Goal: Task Accomplishment & Management: Use online tool/utility

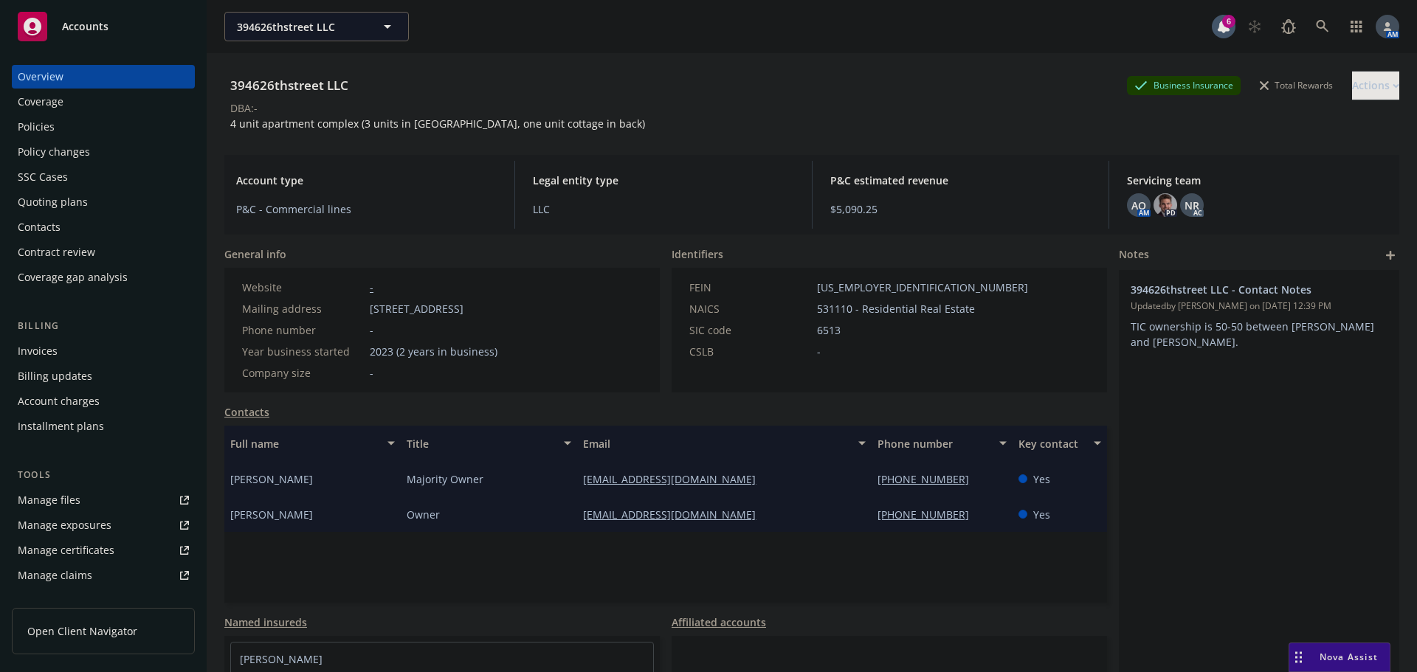
scroll to position [2211, 0]
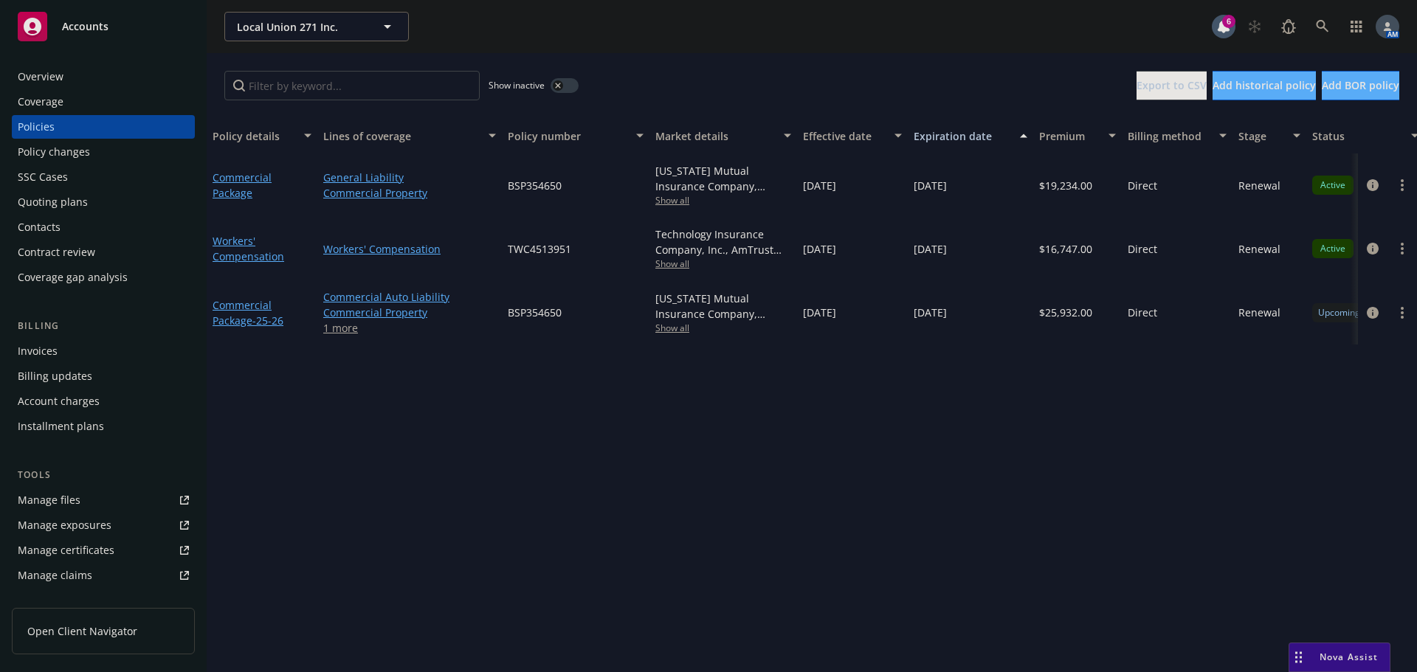
click at [37, 72] on div "Overview" at bounding box center [41, 77] width 46 height 24
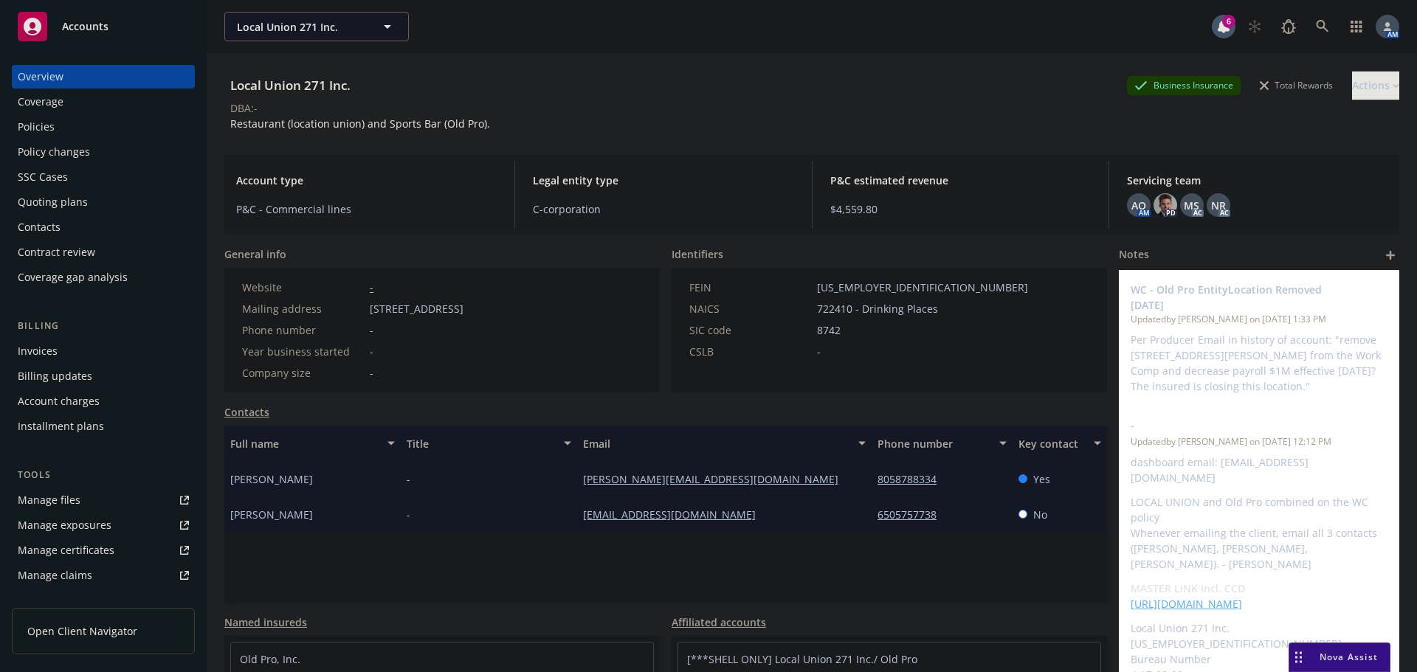
click at [44, 123] on div "Policies" at bounding box center [36, 127] width 37 height 24
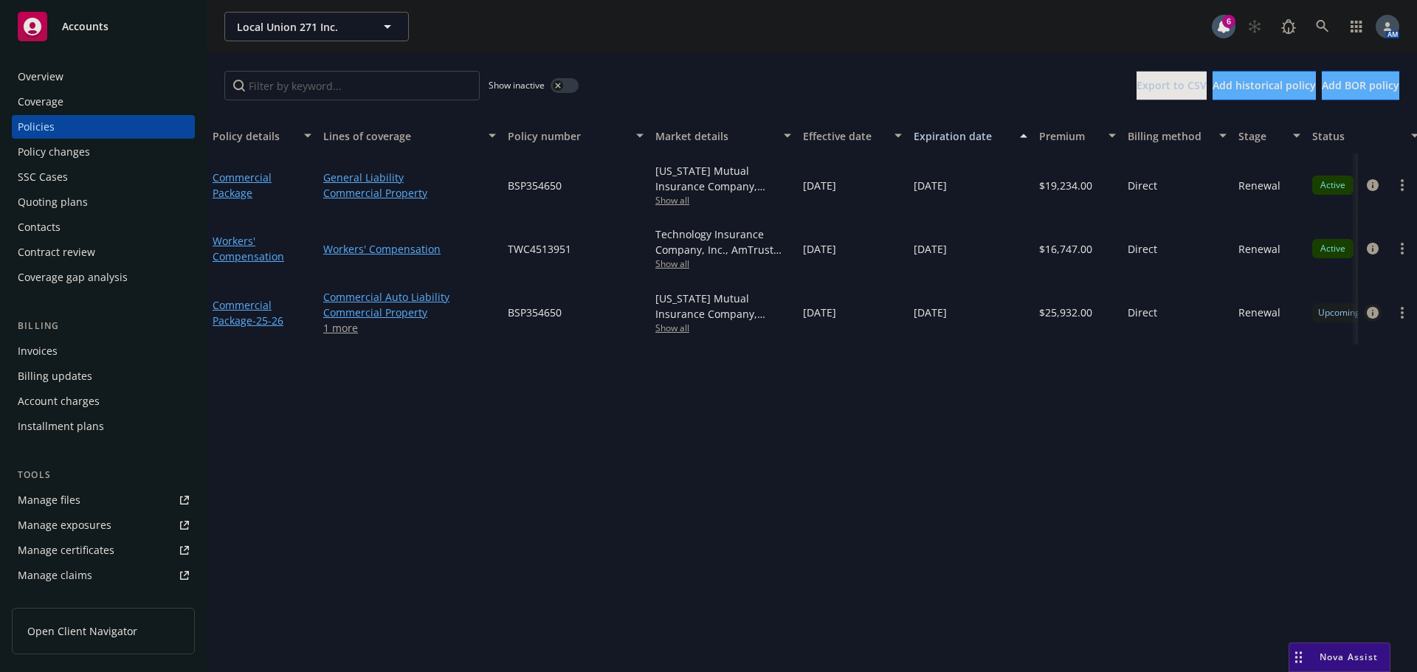
click at [1372, 311] on icon "circleInformation" at bounding box center [1373, 313] width 12 height 12
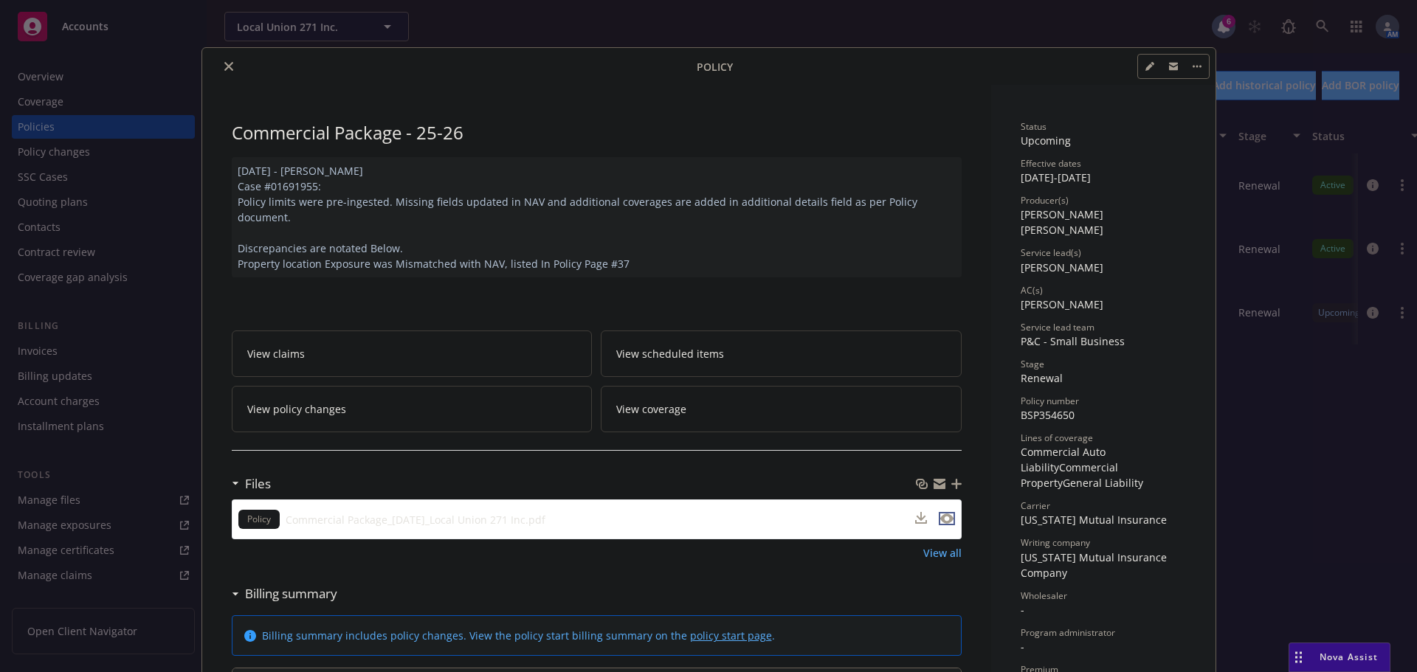
click at [946, 514] on icon "preview file" at bounding box center [946, 519] width 13 height 10
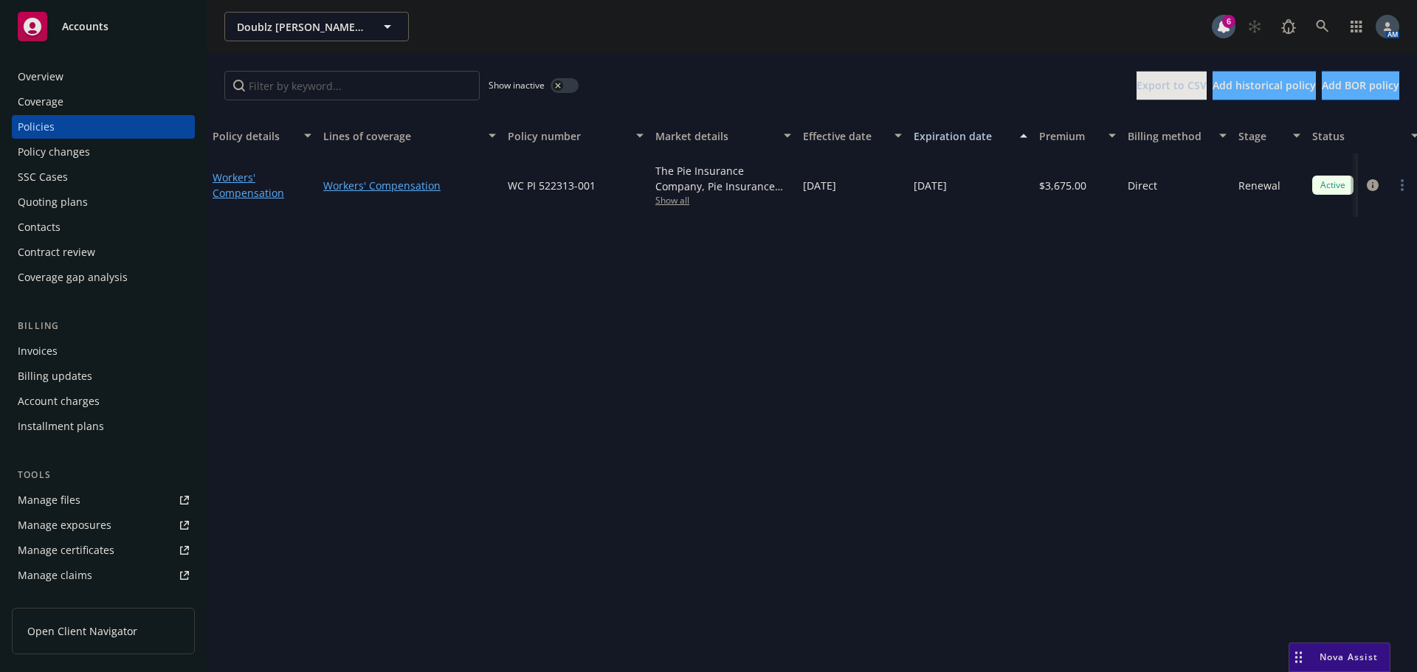
click at [77, 86] on div "Overview" at bounding box center [103, 77] width 171 height 24
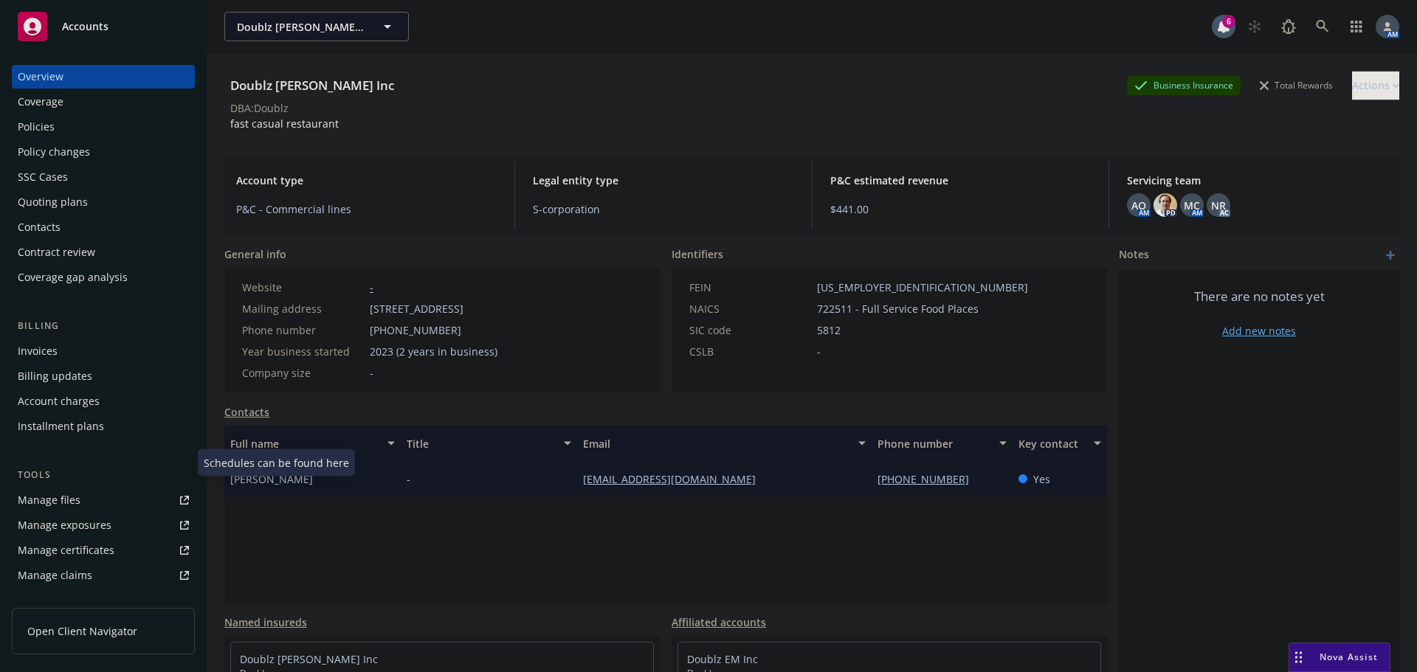
scroll to position [289, 0]
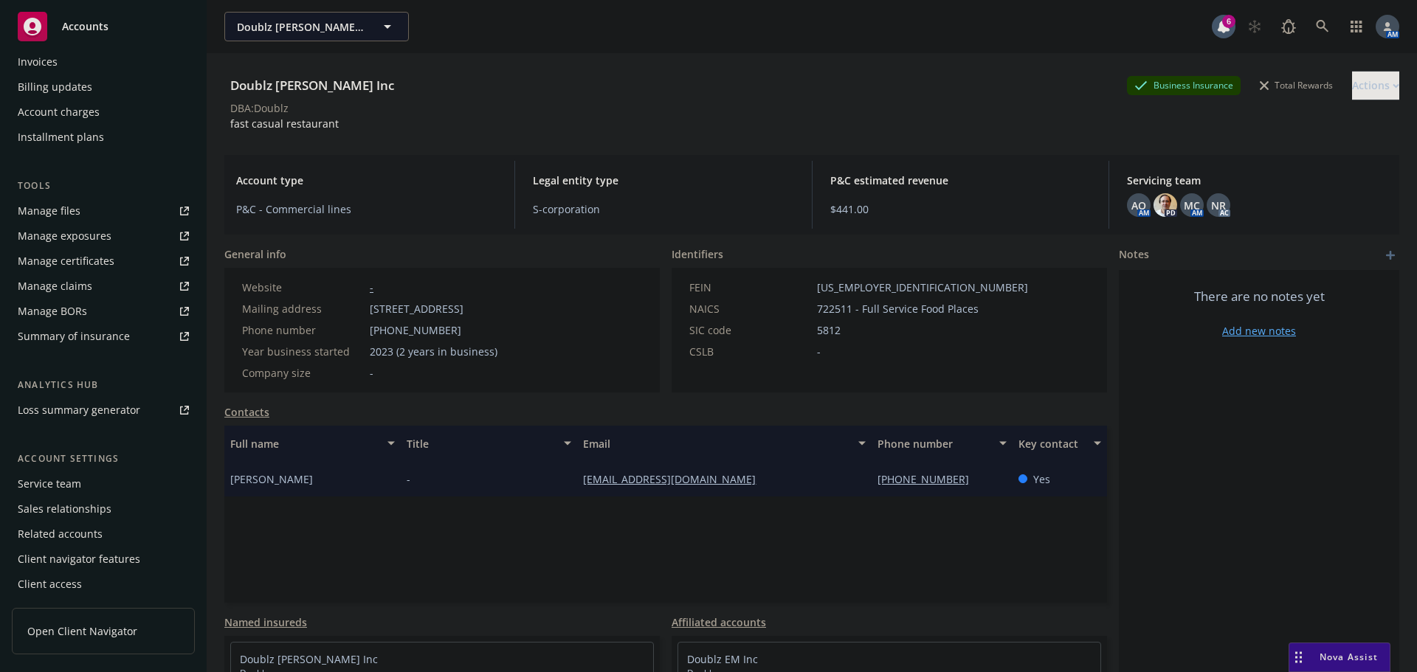
click at [64, 211] on div "Manage files" at bounding box center [49, 211] width 63 height 24
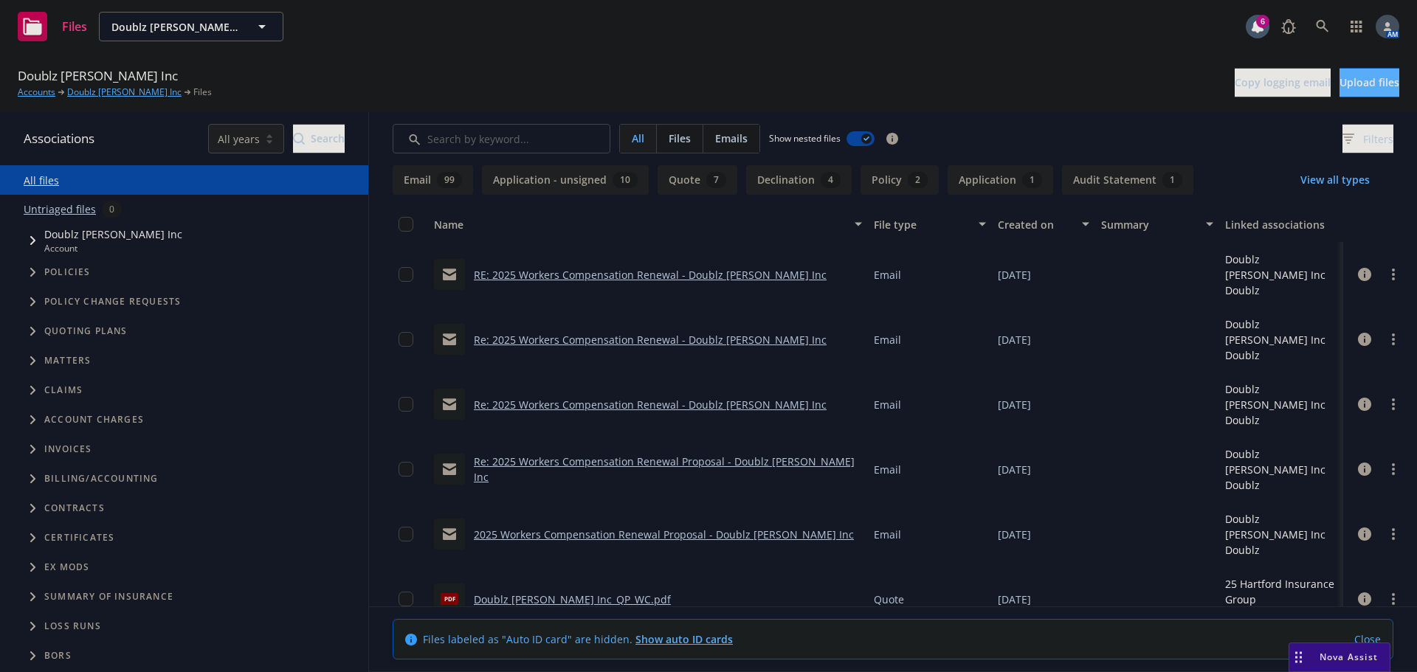
click at [568, 276] on link "RE: 2025 Workers Compensation Renewal - Doublz Nash Inc" at bounding box center [650, 275] width 353 height 14
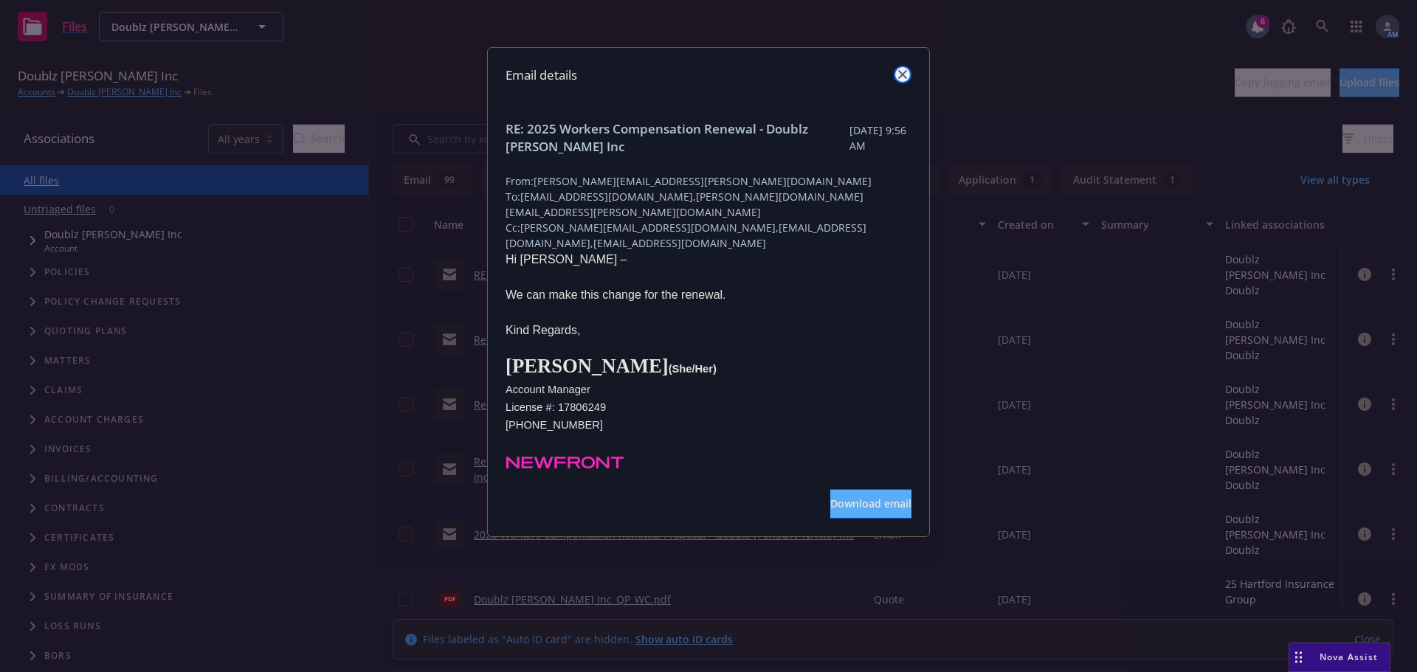
click at [906, 72] on icon "close" at bounding box center [902, 74] width 9 height 9
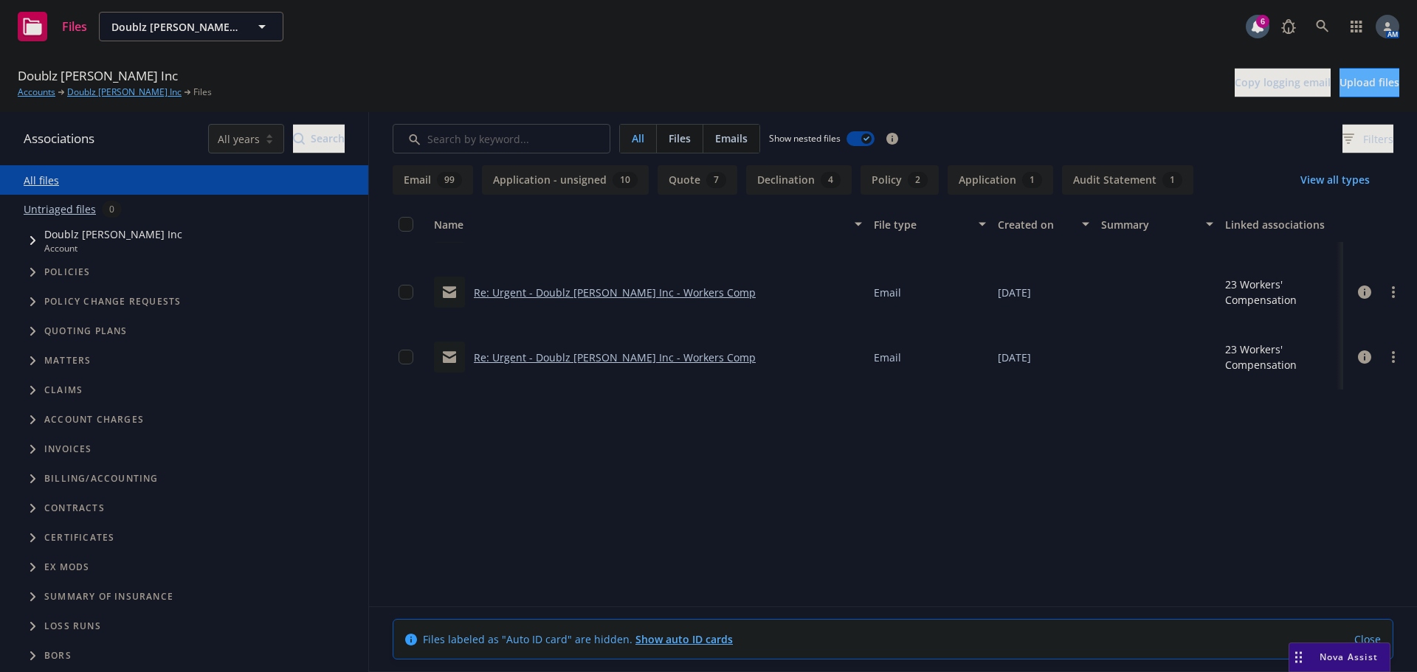
scroll to position [1107, 0]
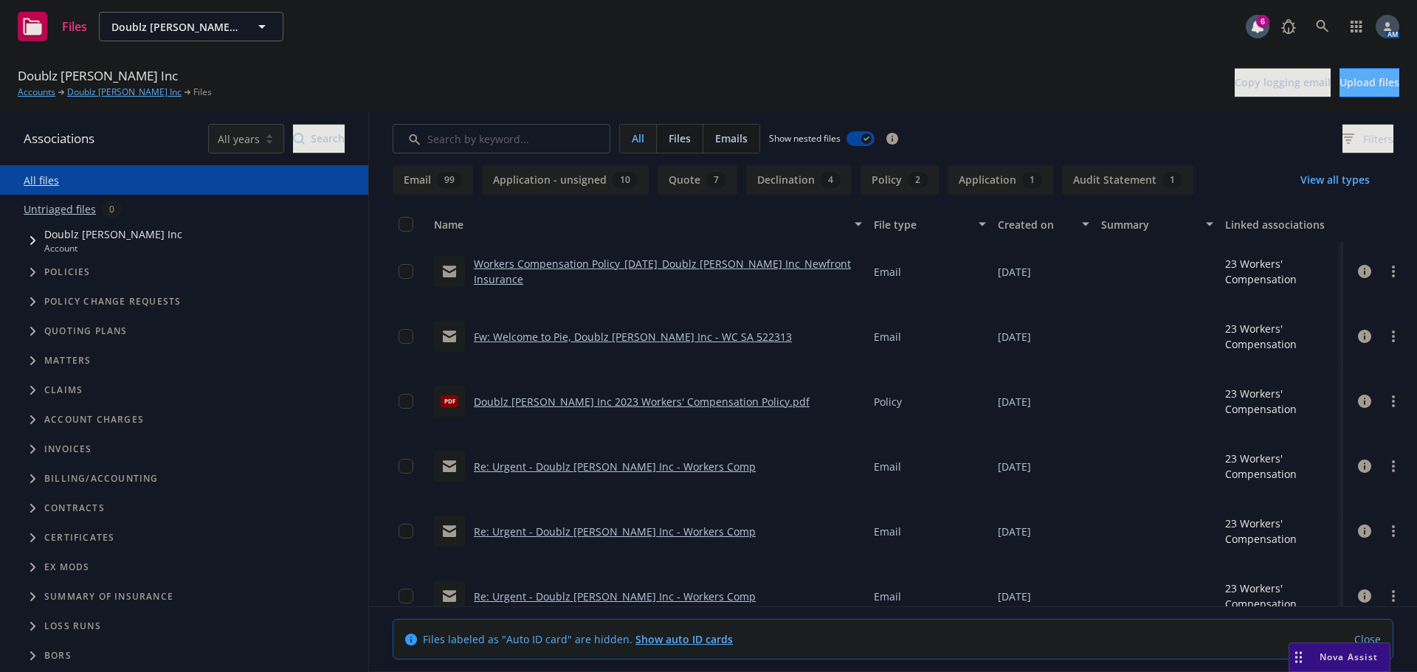
click at [595, 340] on link "Fw: Welcome to Pie, Doublz Nash Inc - WC SA 522313" at bounding box center [633, 337] width 318 height 14
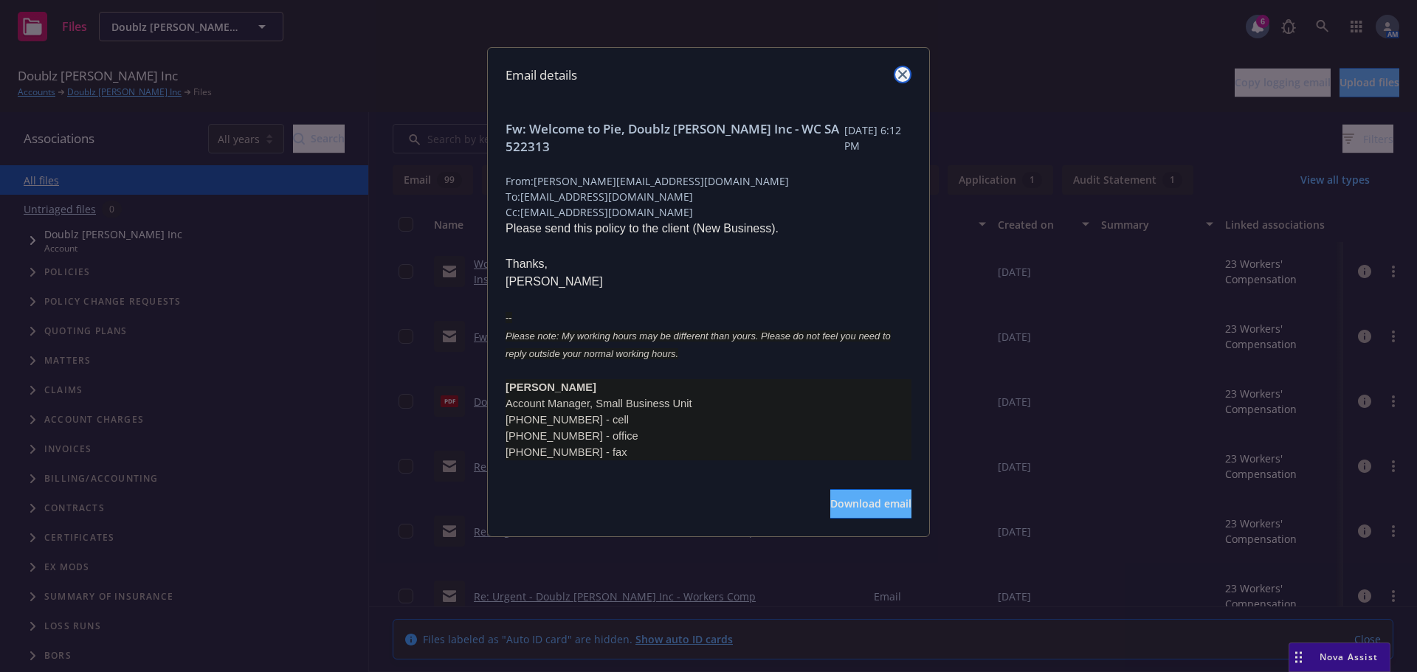
click at [906, 73] on icon "close" at bounding box center [902, 74] width 9 height 9
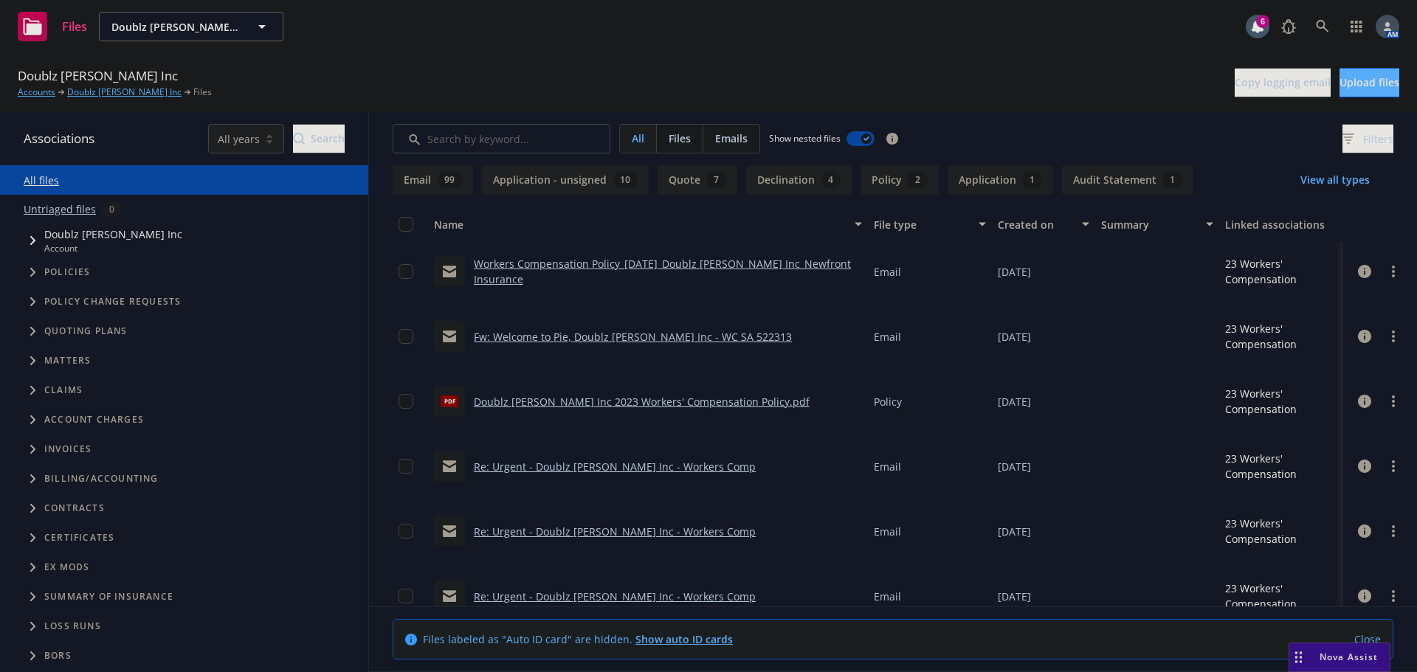
click at [571, 466] on link "Re: Urgent - Doublz Nash Inc - Workers Comp" at bounding box center [615, 467] width 282 height 14
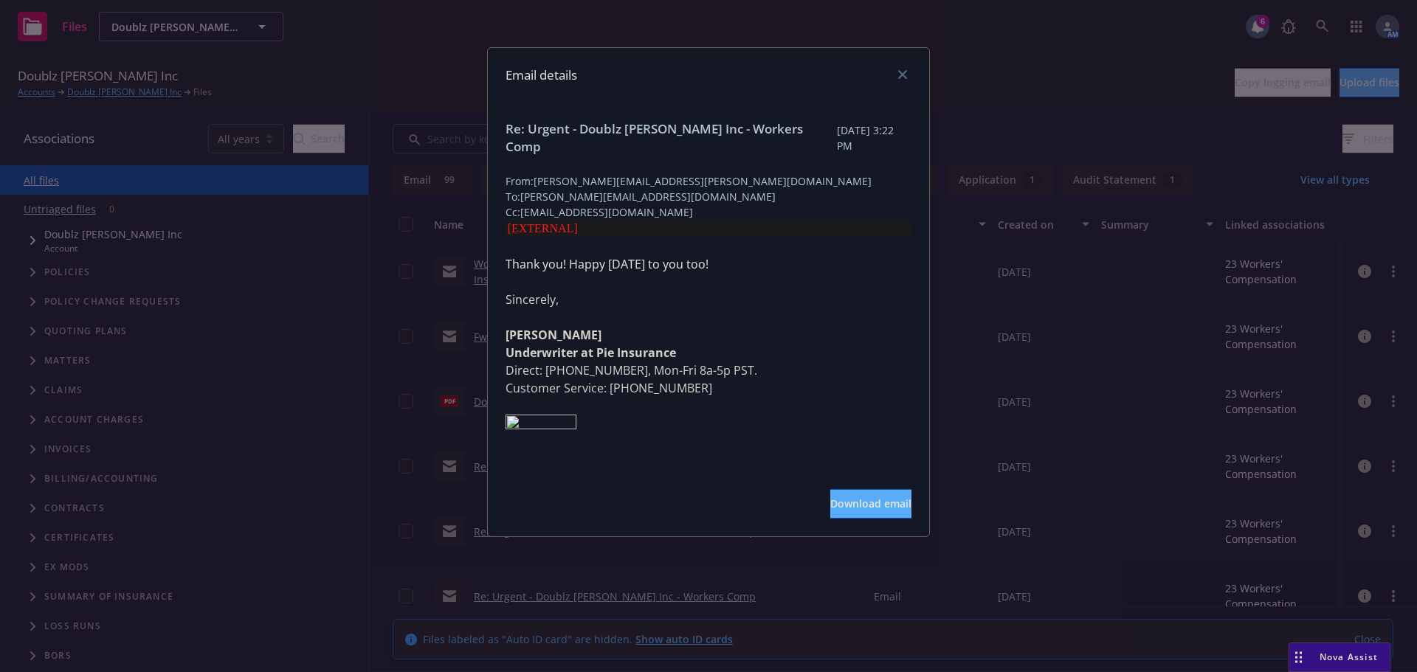
click at [910, 81] on div at bounding box center [900, 75] width 24 height 19
click at [900, 80] on link "close" at bounding box center [903, 75] width 18 height 18
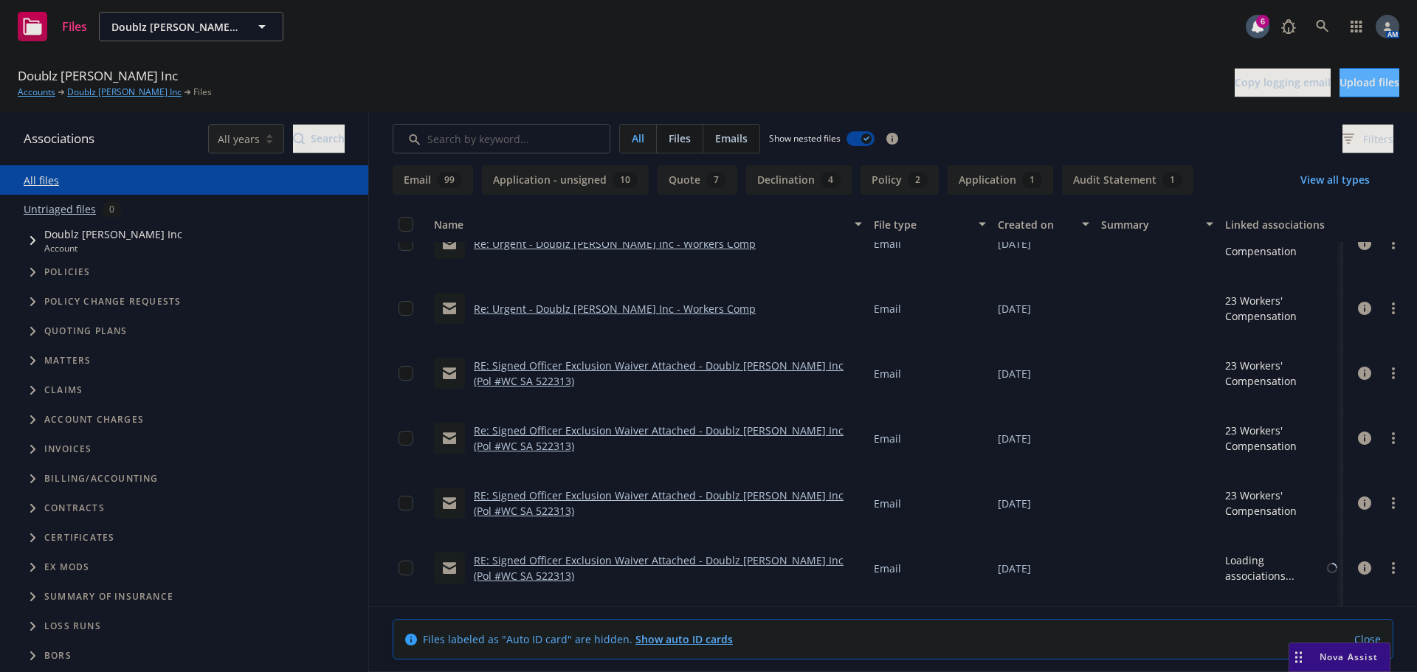
scroll to position [1993, 0]
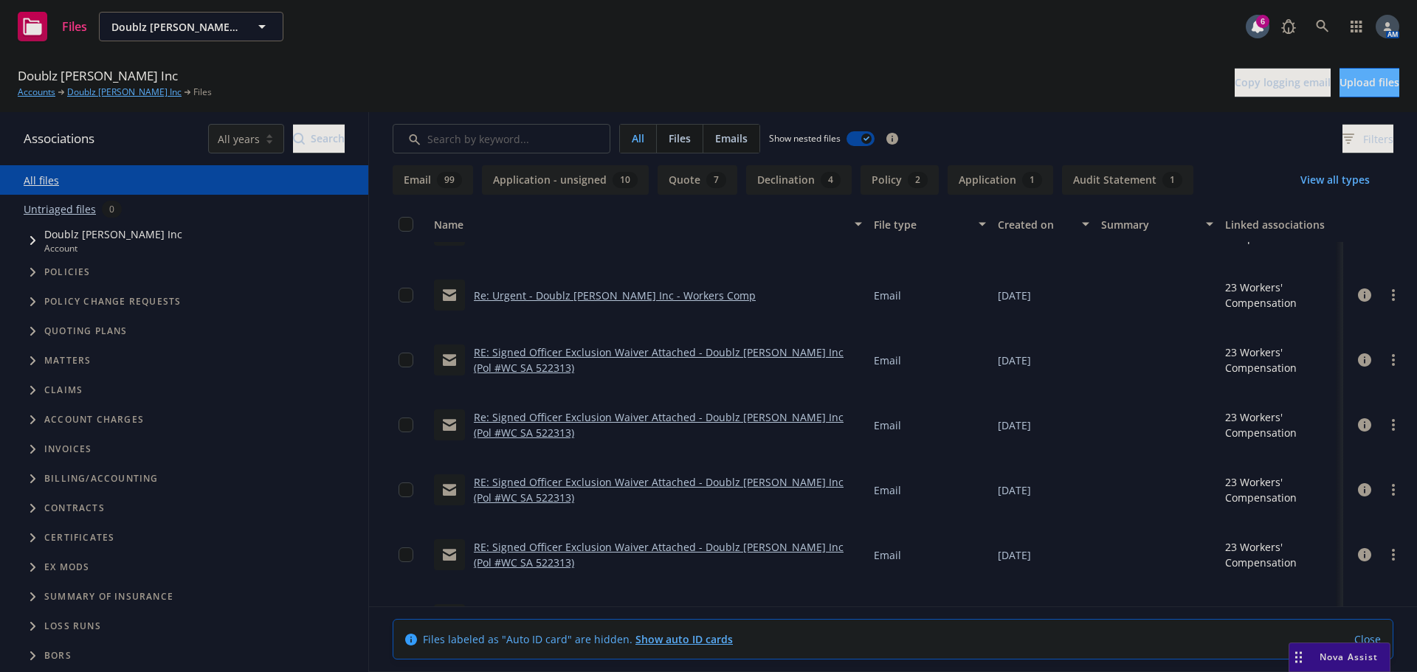
click at [638, 355] on link "RE: Signed Officer Exclusion Waiver Attached - Doublz Nash Inc (Pol #WC SA 5223…" at bounding box center [659, 360] width 370 height 30
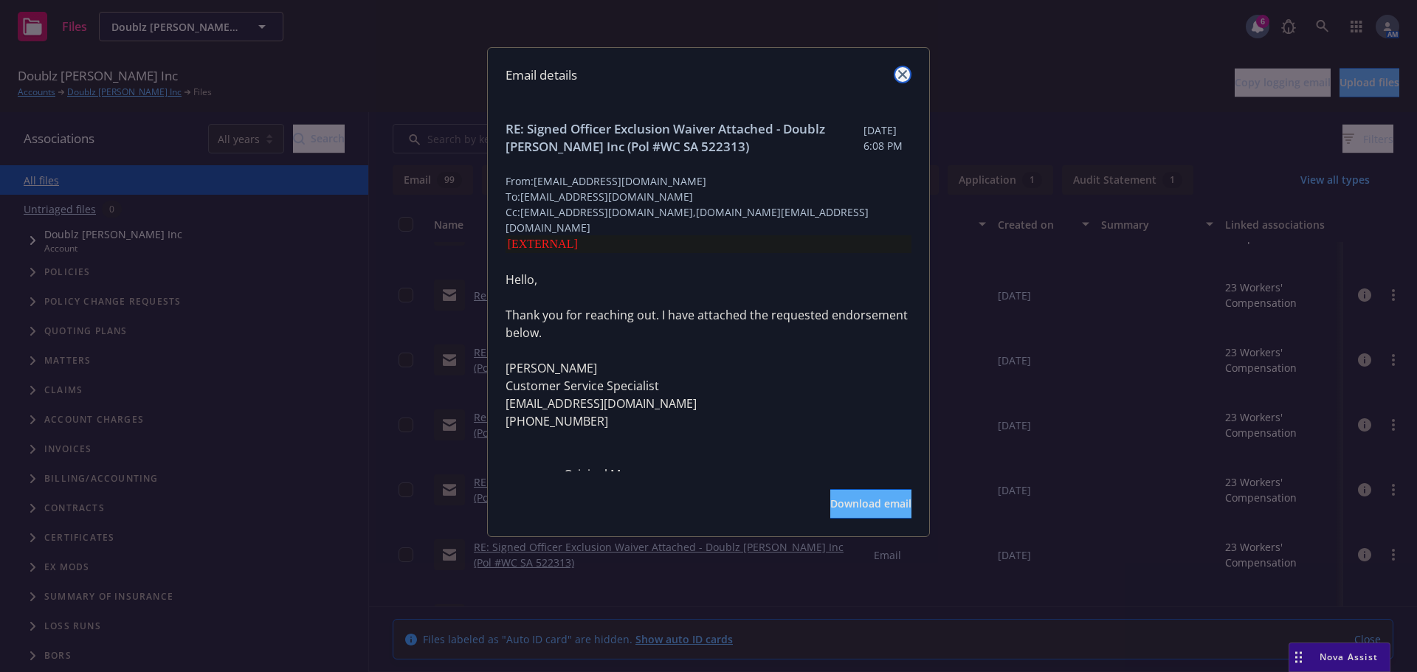
click at [898, 72] on icon "close" at bounding box center [902, 74] width 9 height 9
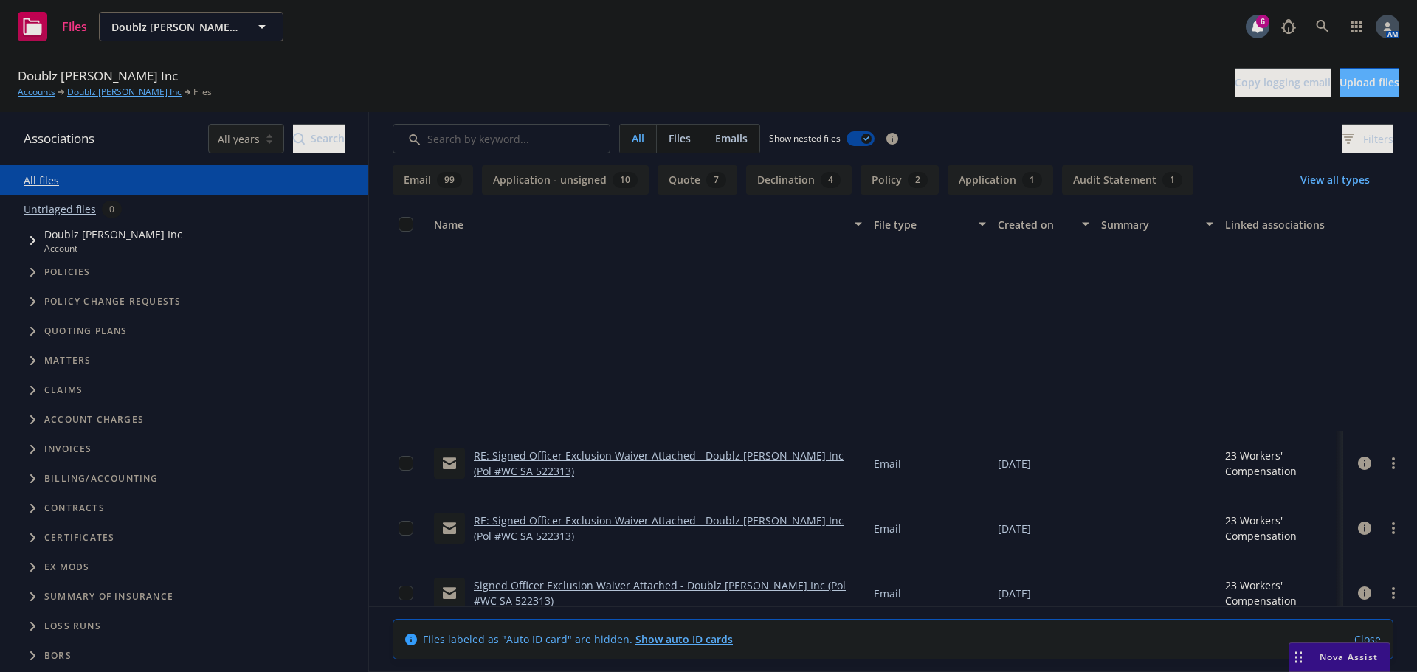
scroll to position [2362, 0]
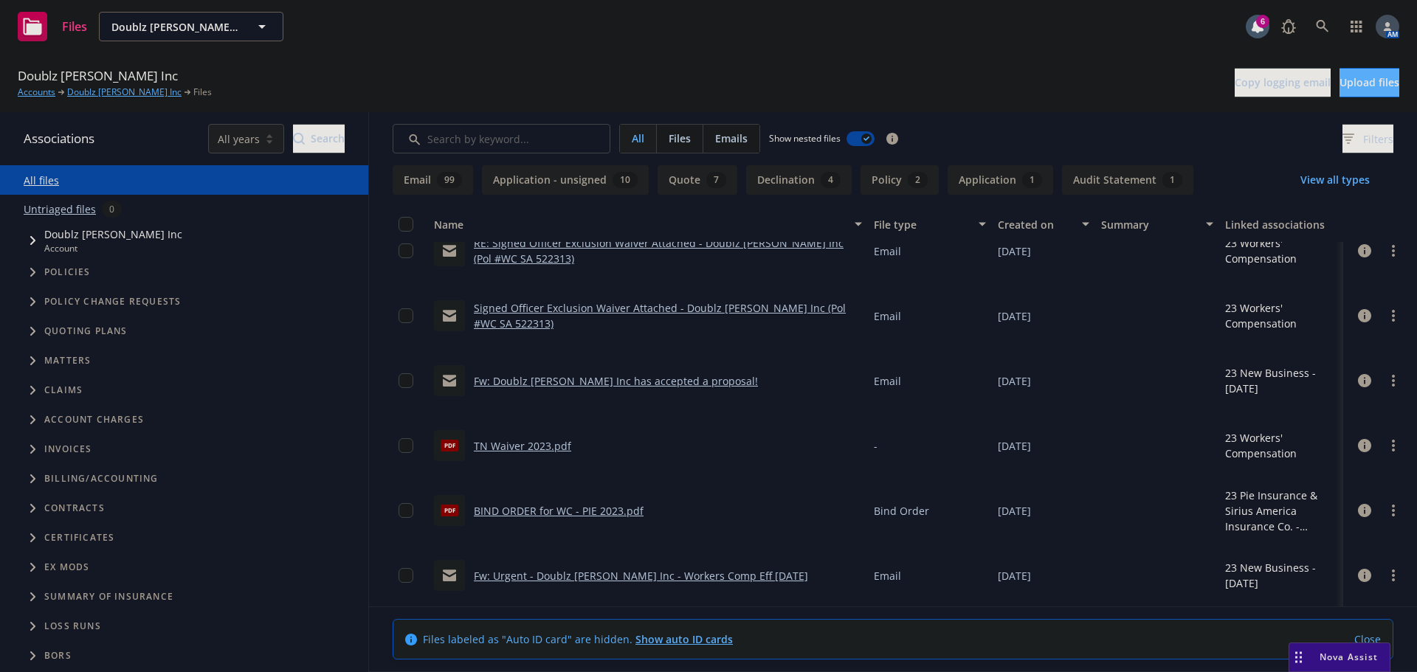
click at [592, 382] on link "Fw: Doublz Nash Inc has accepted a proposal!" at bounding box center [616, 381] width 284 height 14
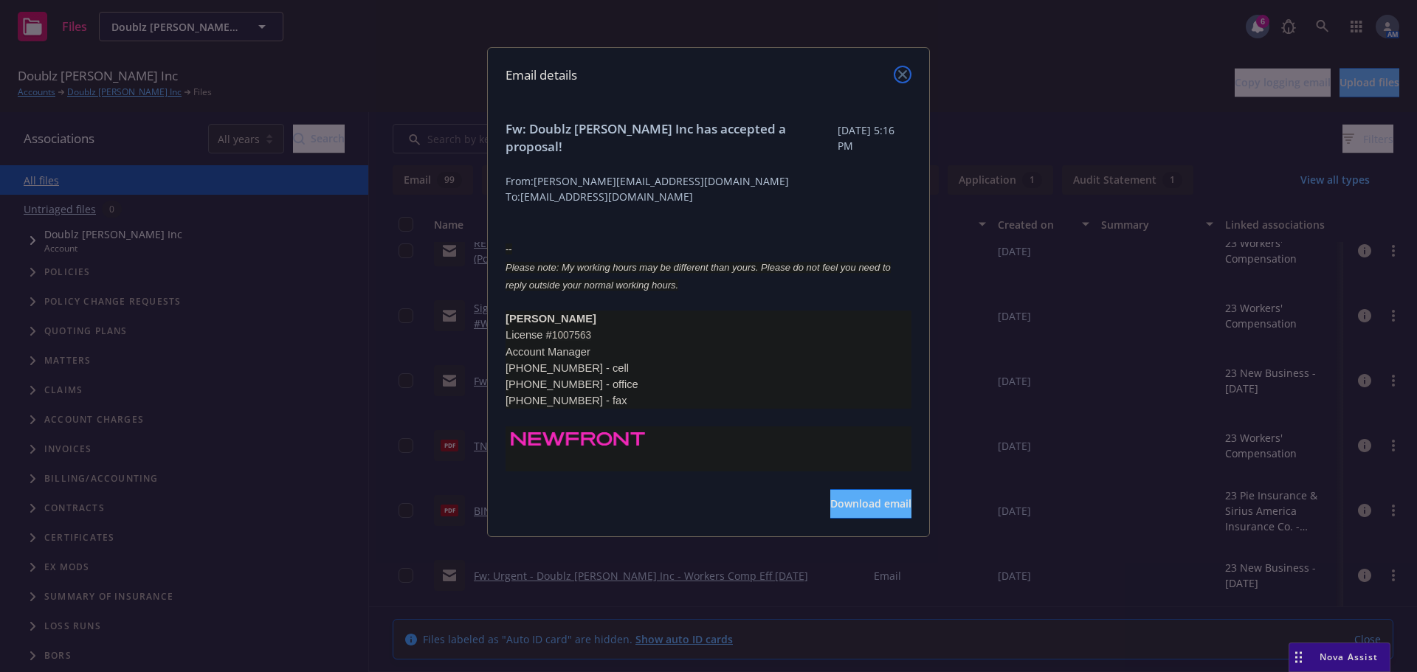
click at [906, 73] on icon "close" at bounding box center [902, 74] width 9 height 9
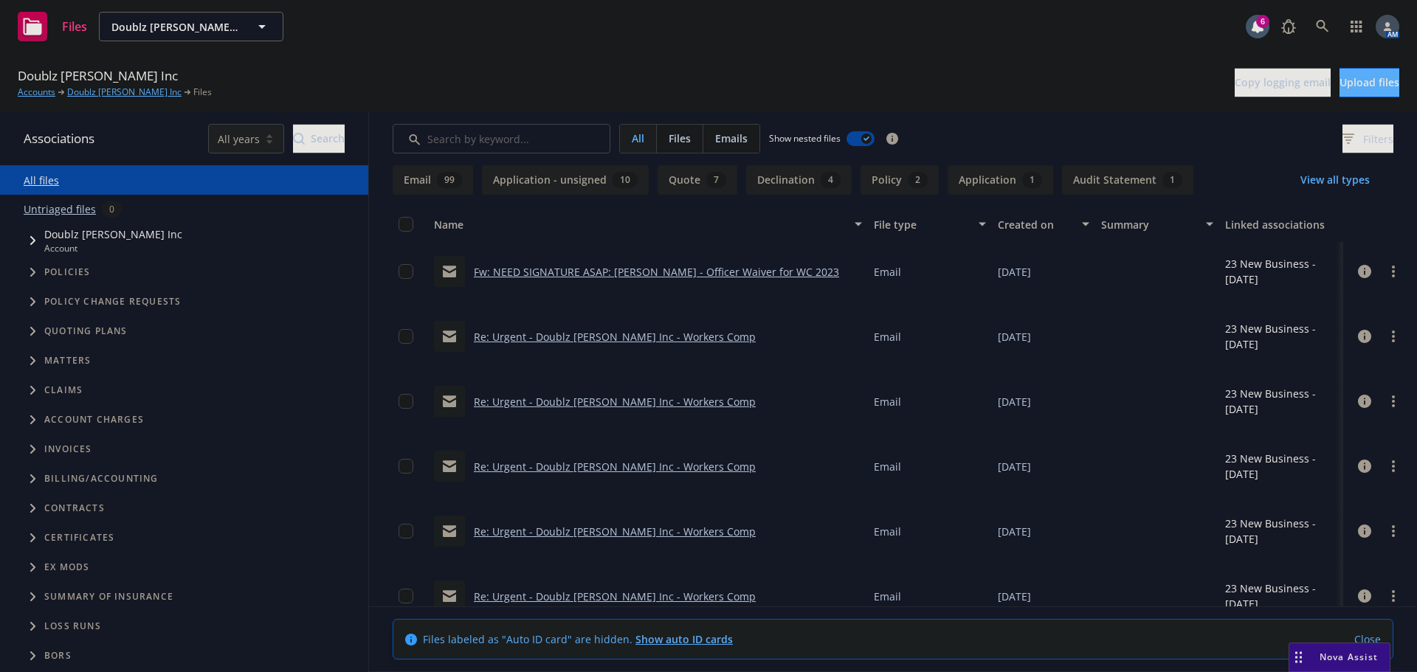
scroll to position [2657, 0]
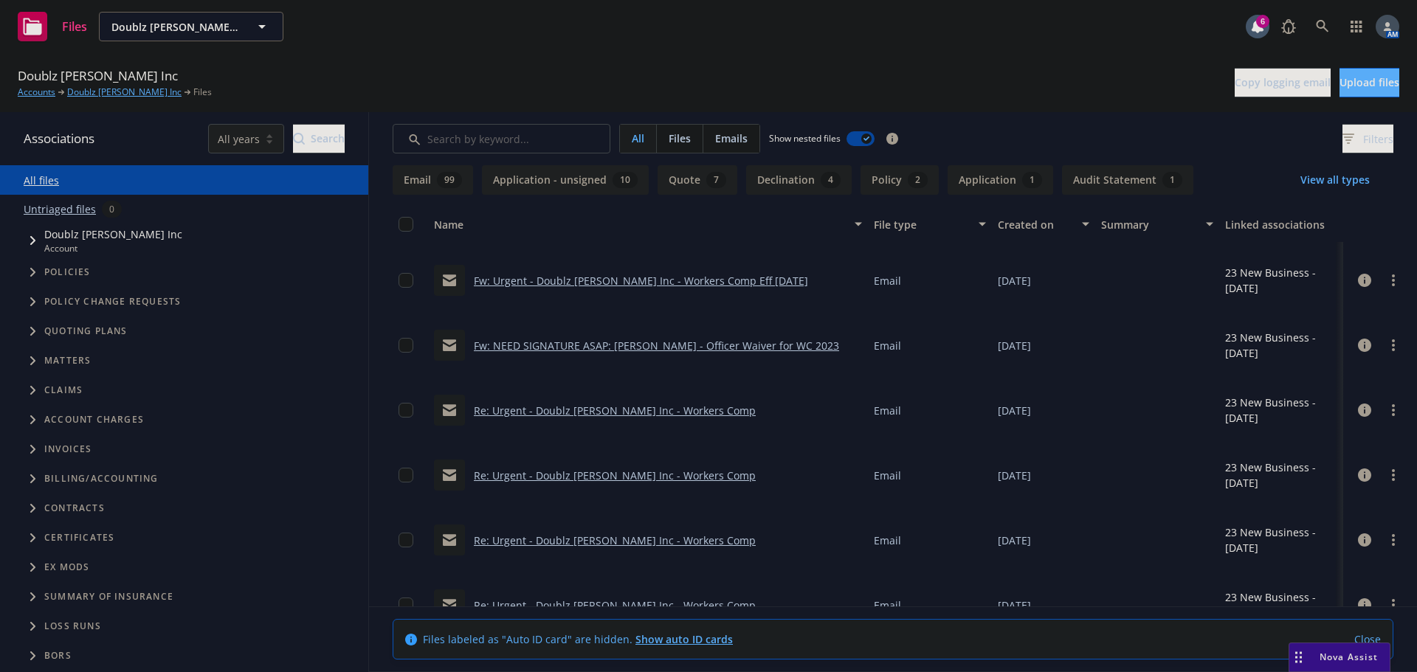
click at [607, 345] on link "Fw: NEED SIGNATURE ASAP: Doublz Nash - Officer Waiver for WC 2023" at bounding box center [656, 346] width 365 height 14
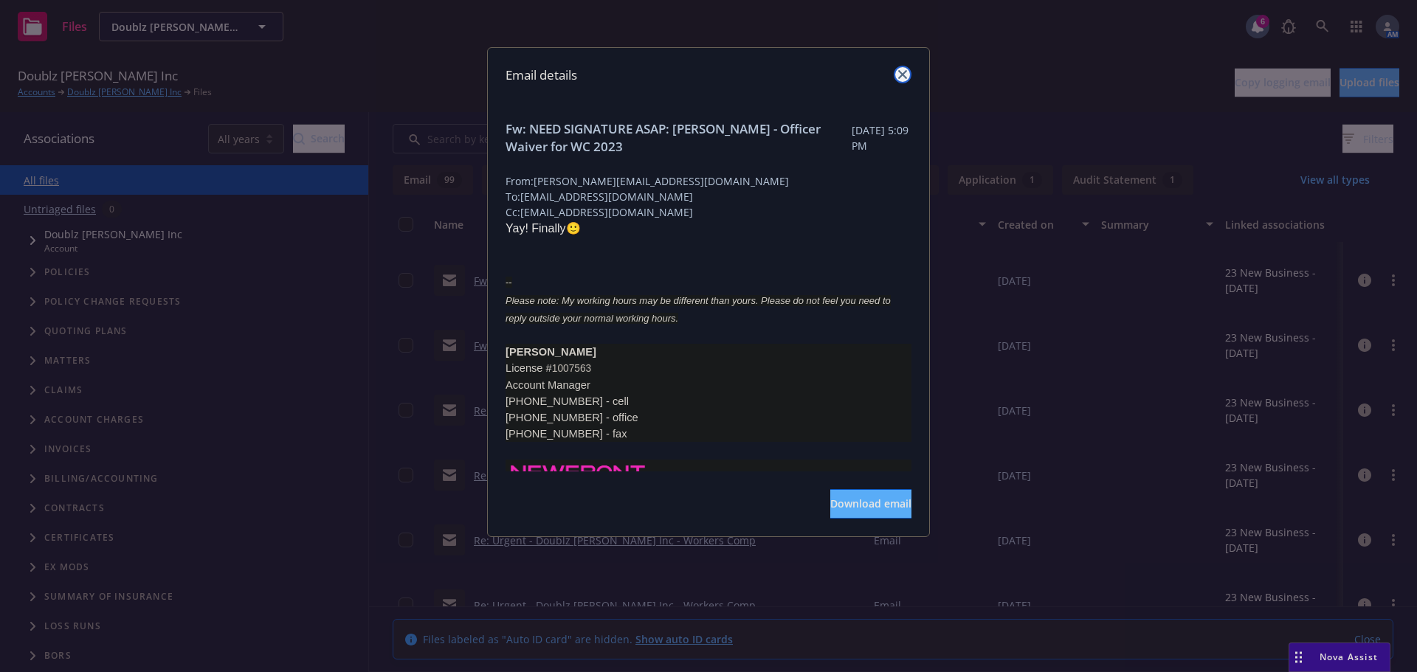
click at [901, 75] on icon "close" at bounding box center [902, 74] width 9 height 9
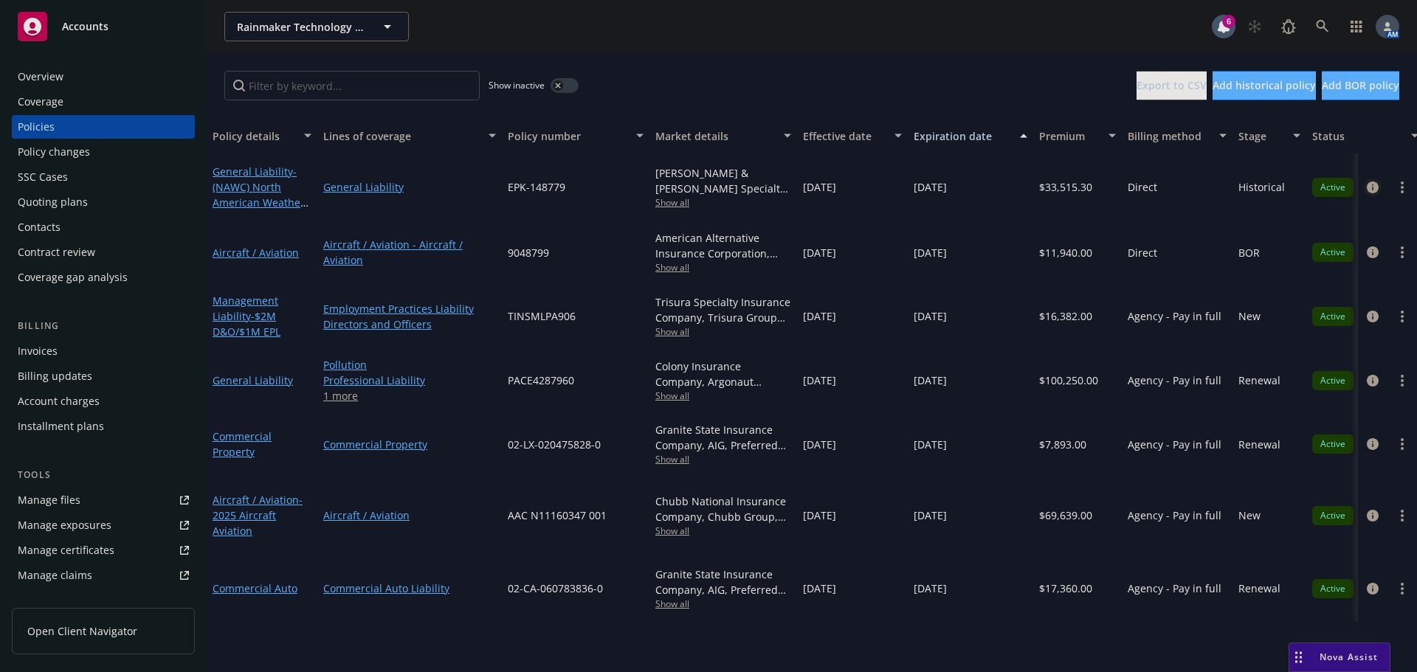
click at [1369, 185] on icon "circleInformation" at bounding box center [1373, 188] width 12 height 12
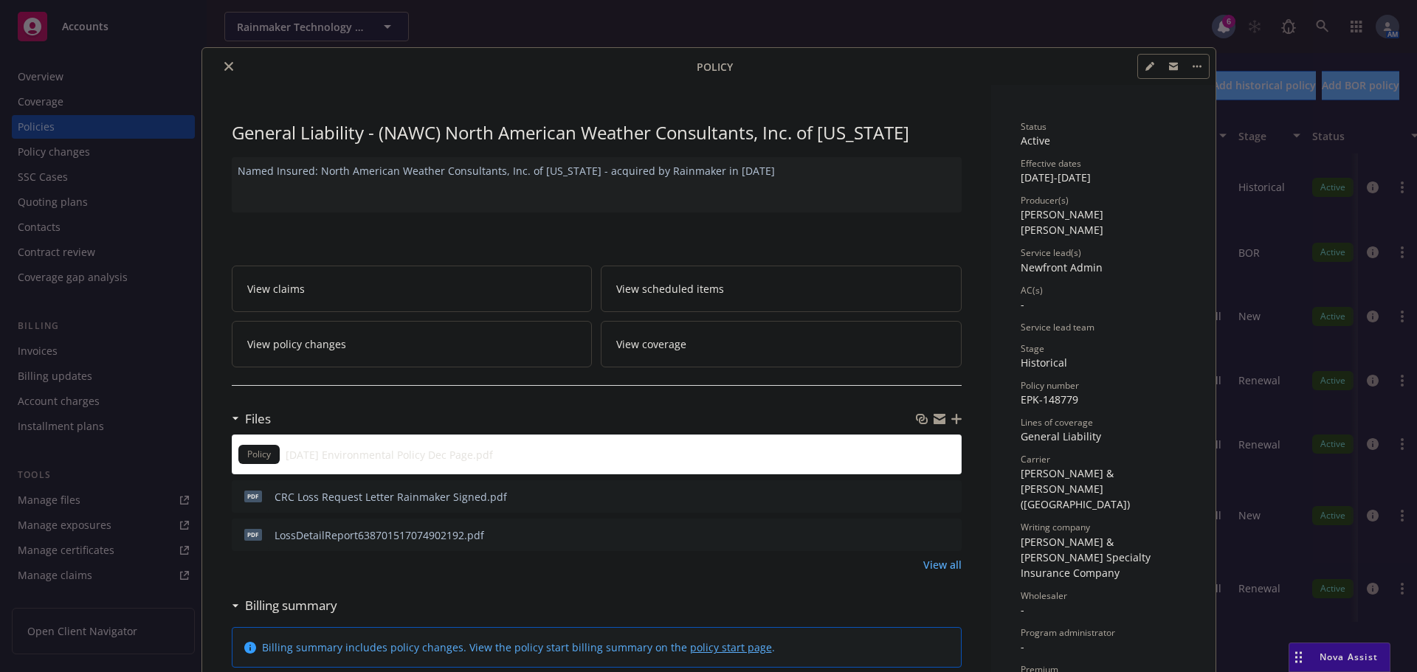
click at [229, 69] on button "close" at bounding box center [229, 67] width 18 height 18
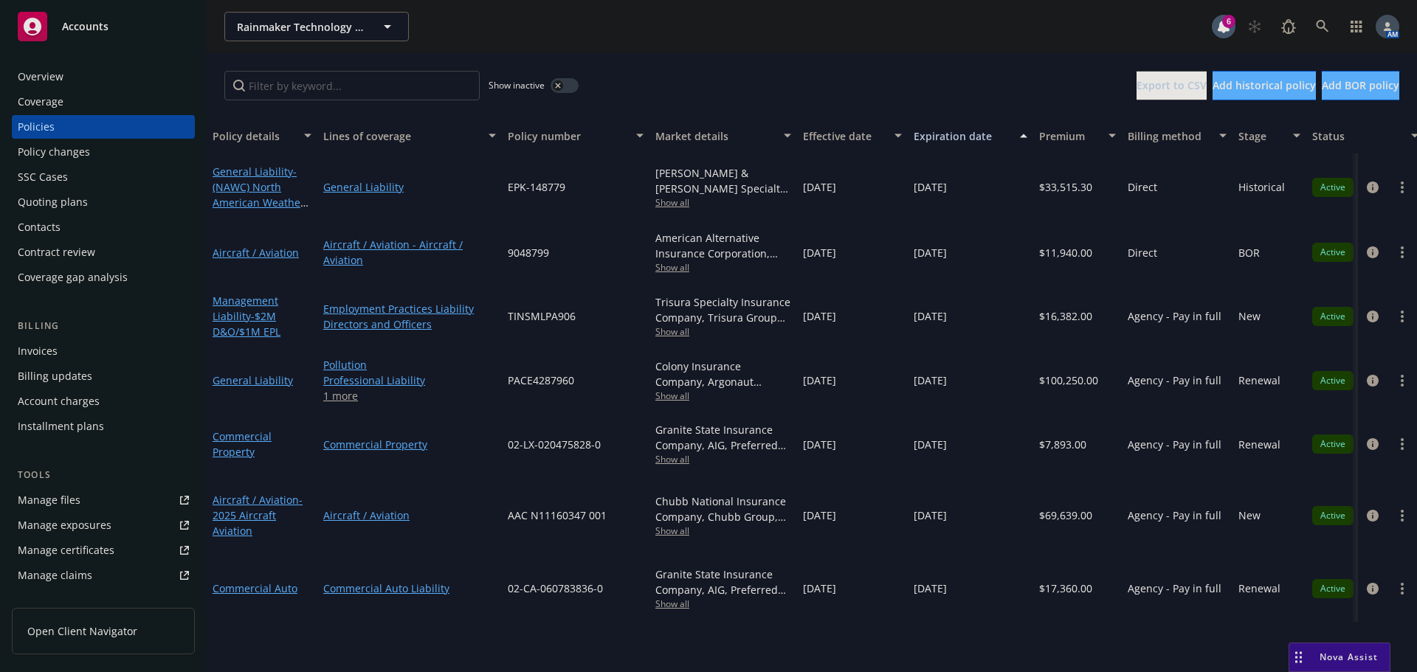
click at [680, 202] on span "Show all" at bounding box center [723, 202] width 136 height 13
click at [855, 82] on div "Show inactive Export to CSV Add historical policy Add BOR policy" at bounding box center [812, 85] width 1211 height 65
click at [1371, 186] on icon "circleInformation" at bounding box center [1373, 188] width 12 height 12
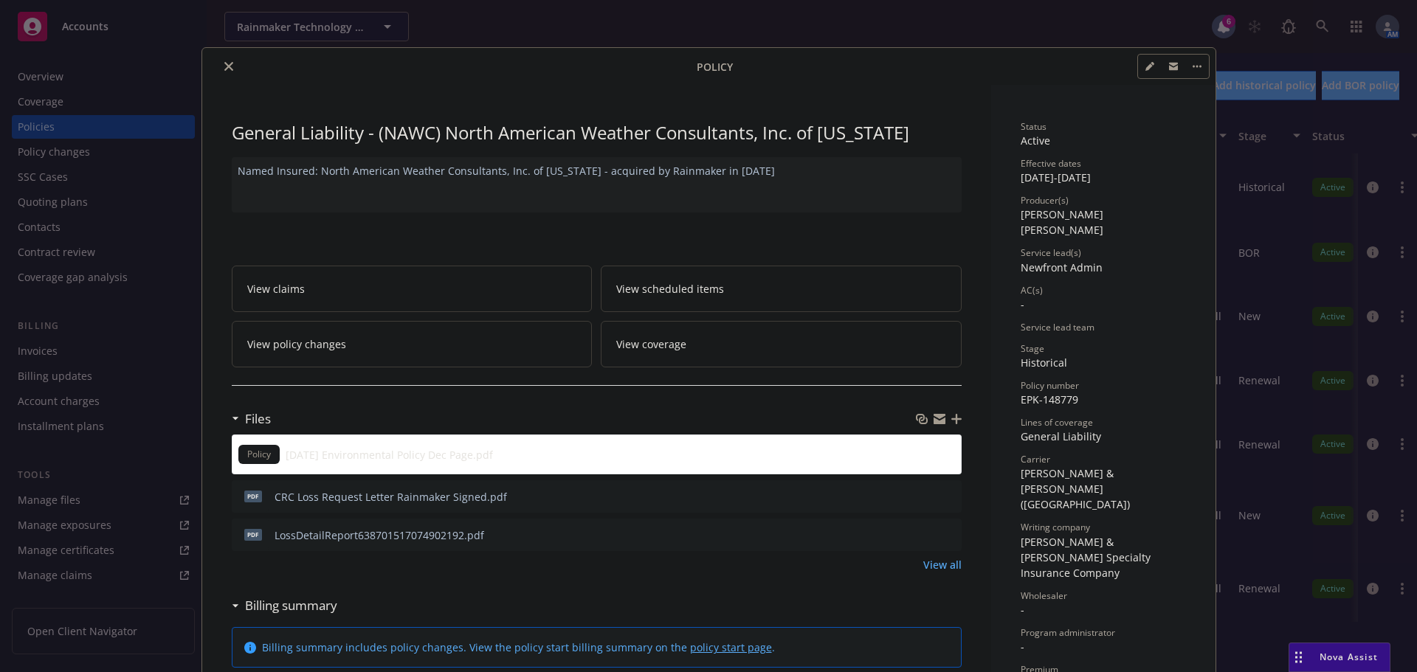
scroll to position [44, 0]
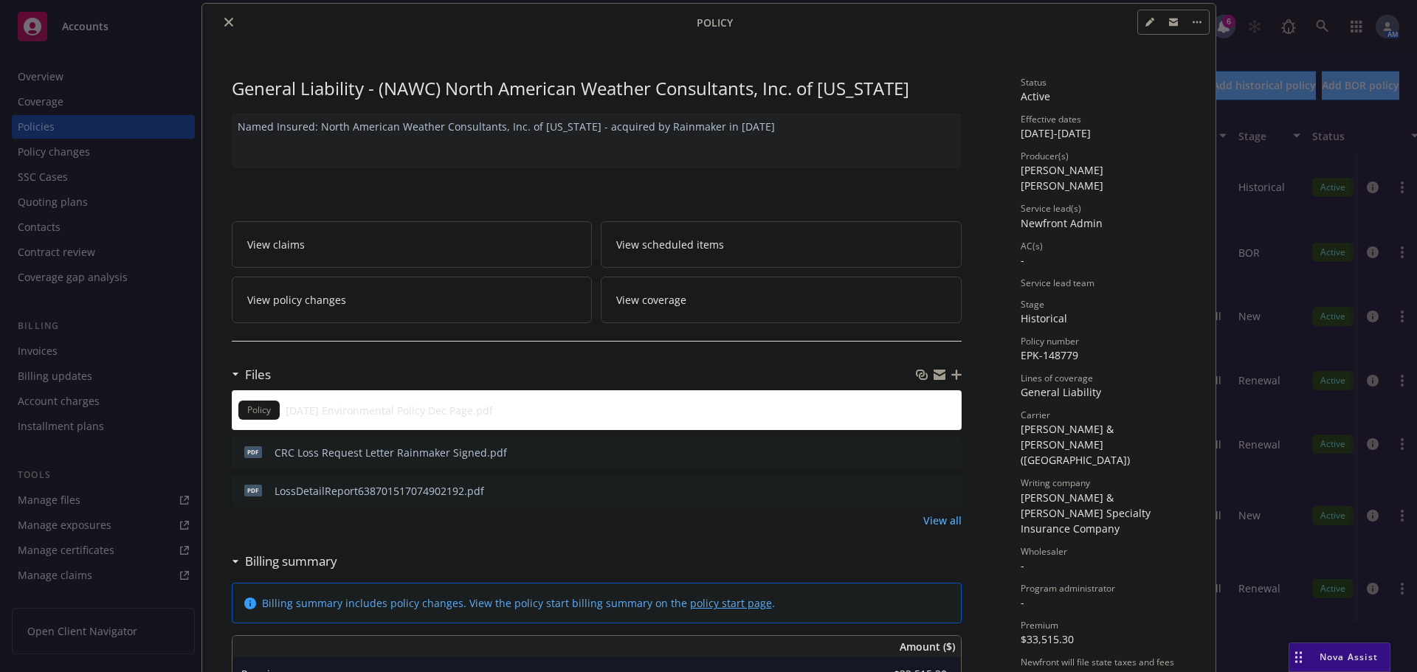
click at [229, 24] on button "close" at bounding box center [229, 22] width 18 height 18
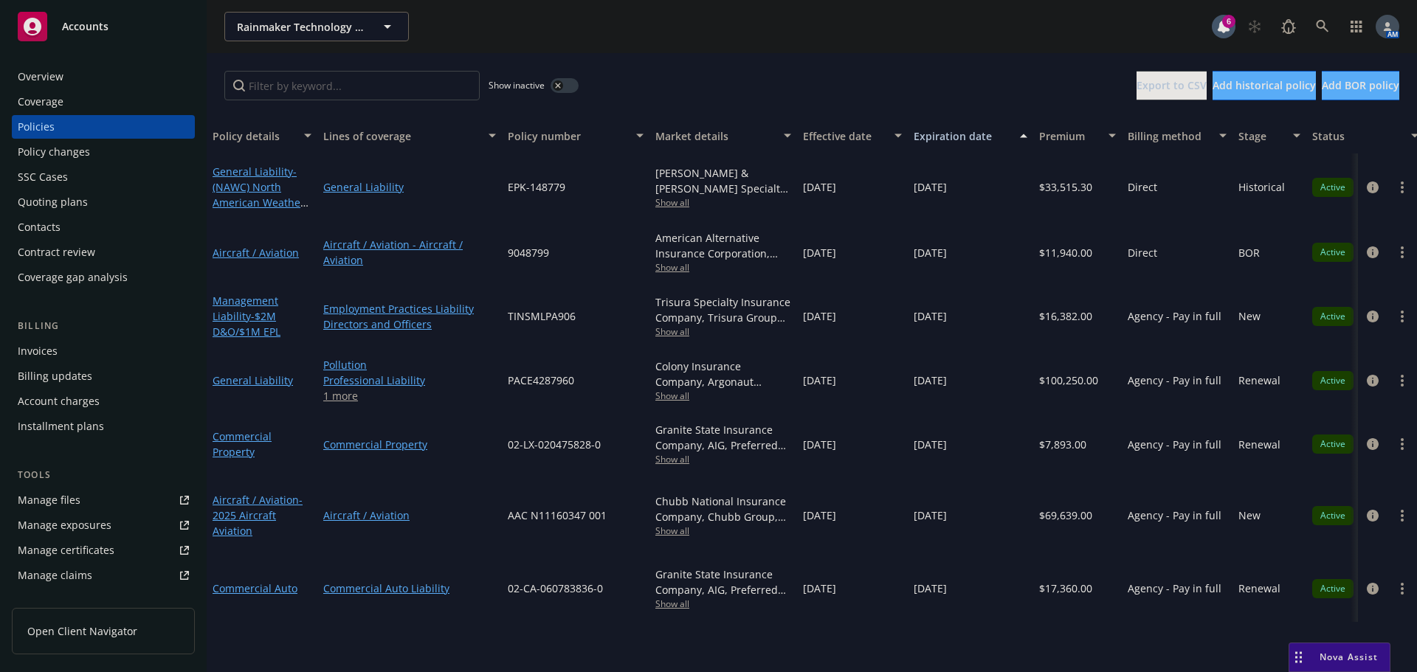
click at [670, 390] on span "Show all" at bounding box center [723, 396] width 136 height 13
click at [834, 57] on div "Show inactive Export to CSV Add historical policy Add BOR policy" at bounding box center [812, 85] width 1211 height 65
click at [1375, 375] on icon "circleInformation" at bounding box center [1373, 381] width 12 height 12
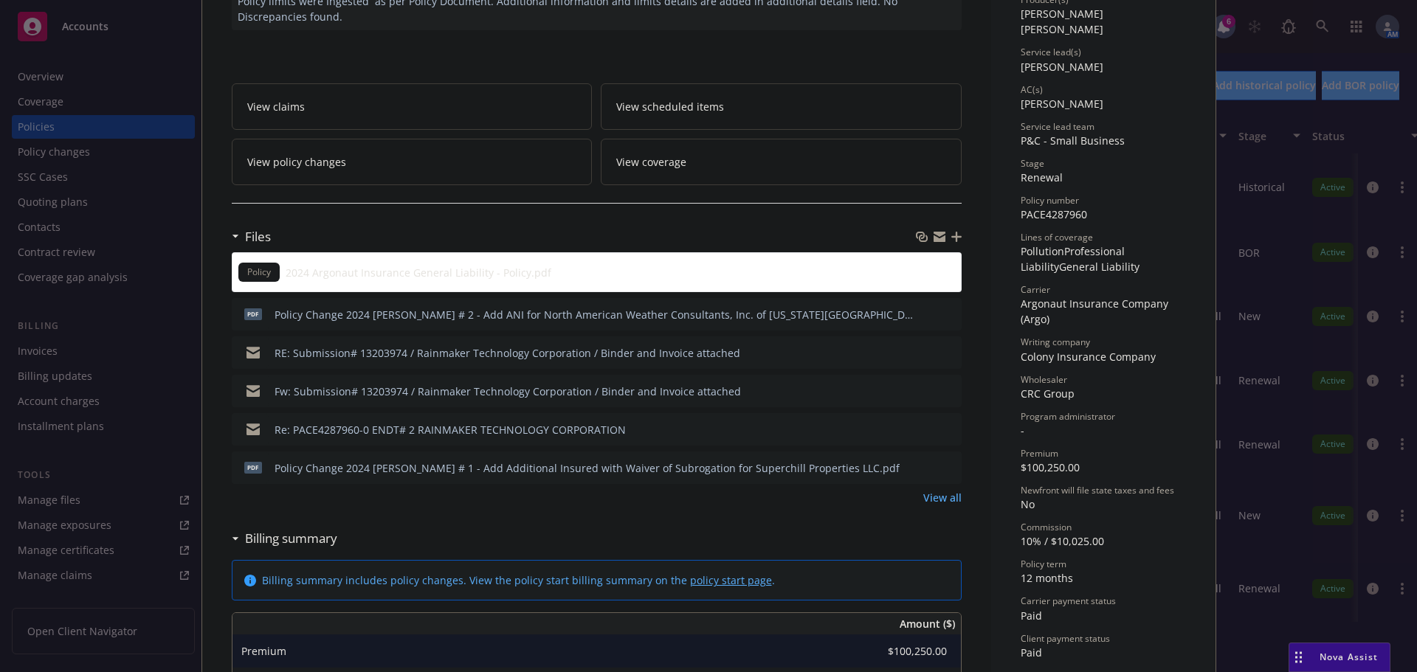
scroll to position [221, 0]
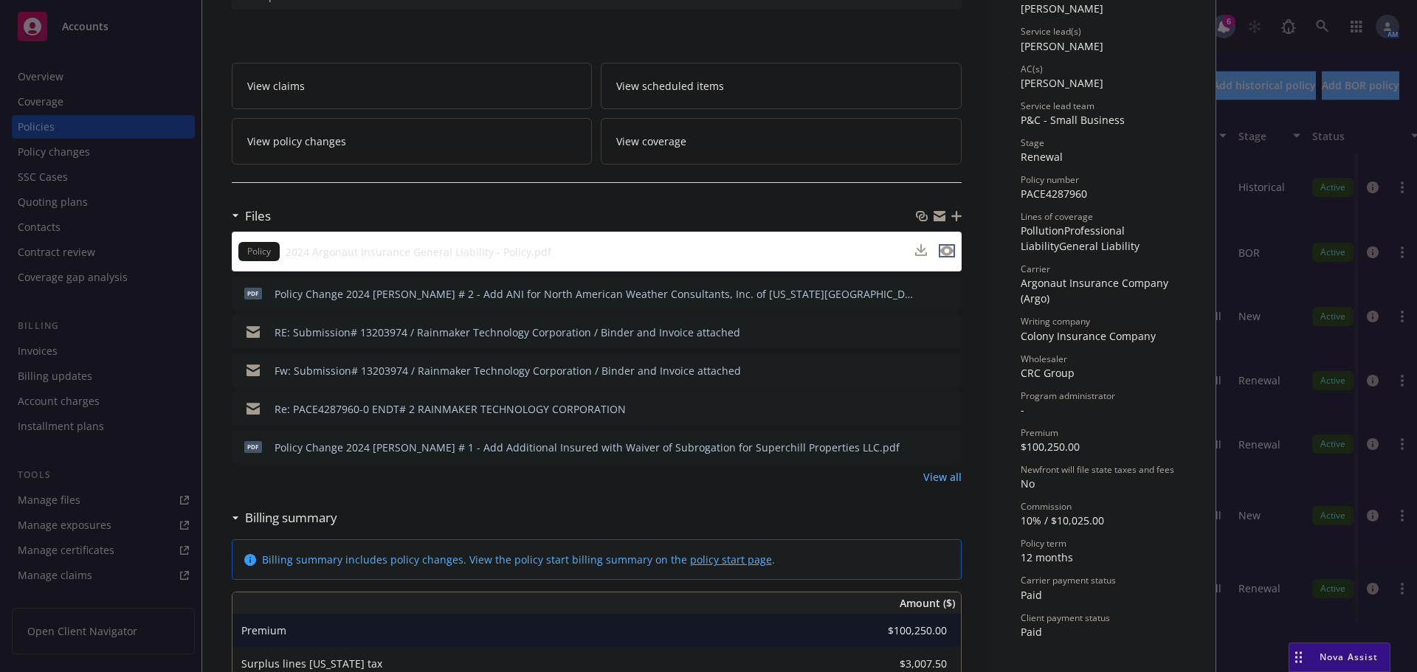
click at [940, 251] on icon "preview file" at bounding box center [946, 251] width 13 height 10
click at [946, 336] on icon "preview file" at bounding box center [947, 331] width 13 height 10
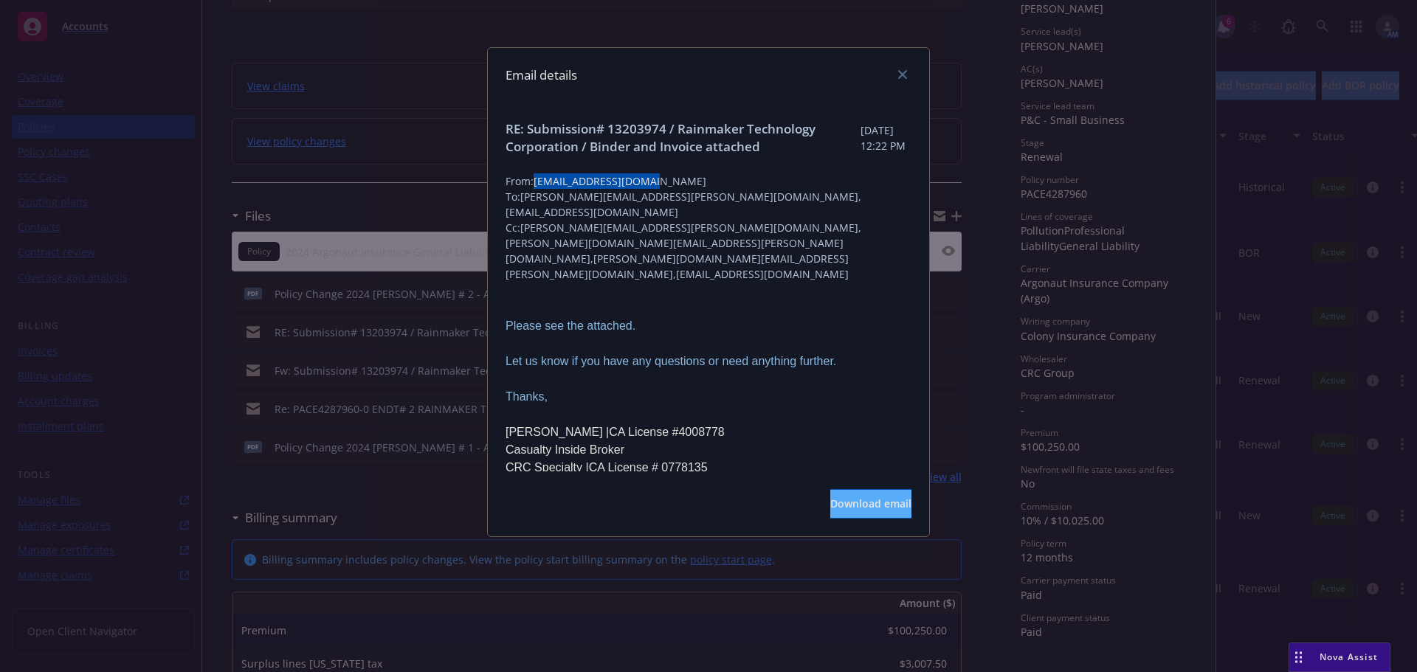
drag, startPoint x: 661, startPoint y: 199, endPoint x: 539, endPoint y: 194, distance: 121.9
click at [539, 189] on span "From: amoulton@crcgroup.com" at bounding box center [709, 181] width 406 height 16
copy span "amoulton@crcgroup.com"
click at [905, 72] on icon "close" at bounding box center [902, 74] width 9 height 9
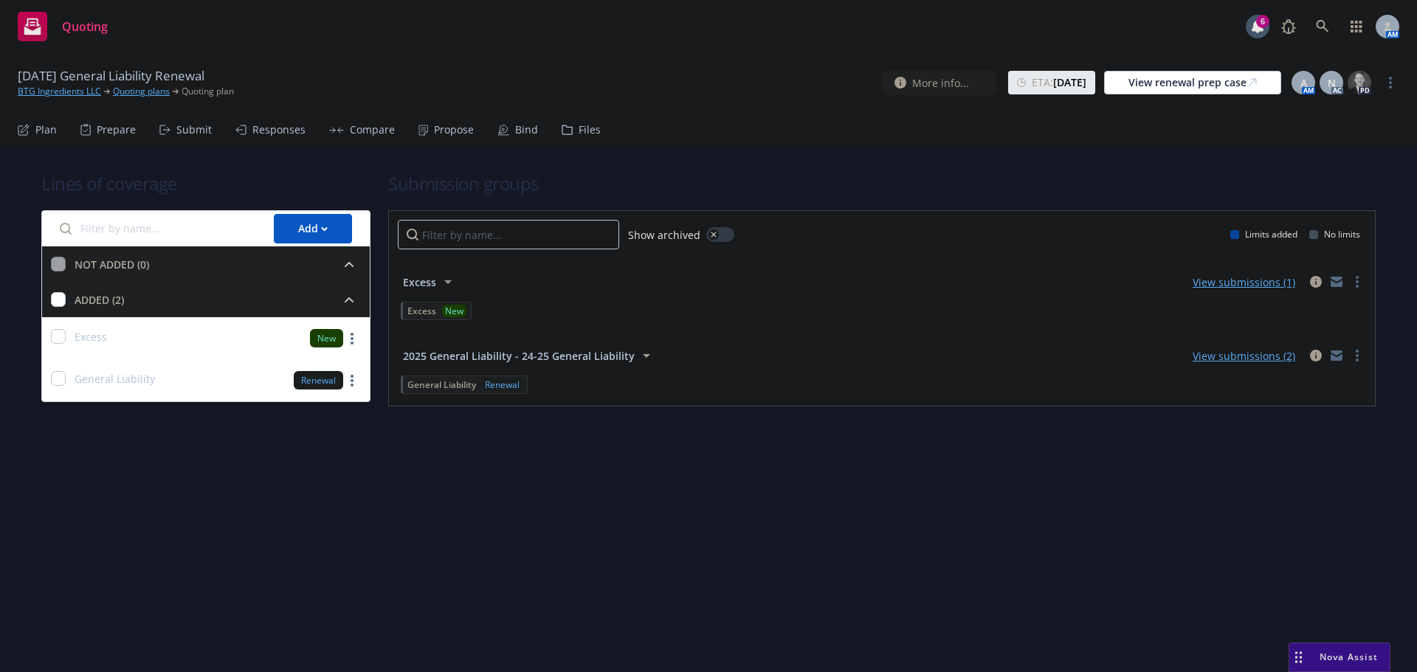
click at [447, 124] on div "Propose" at bounding box center [454, 130] width 40 height 12
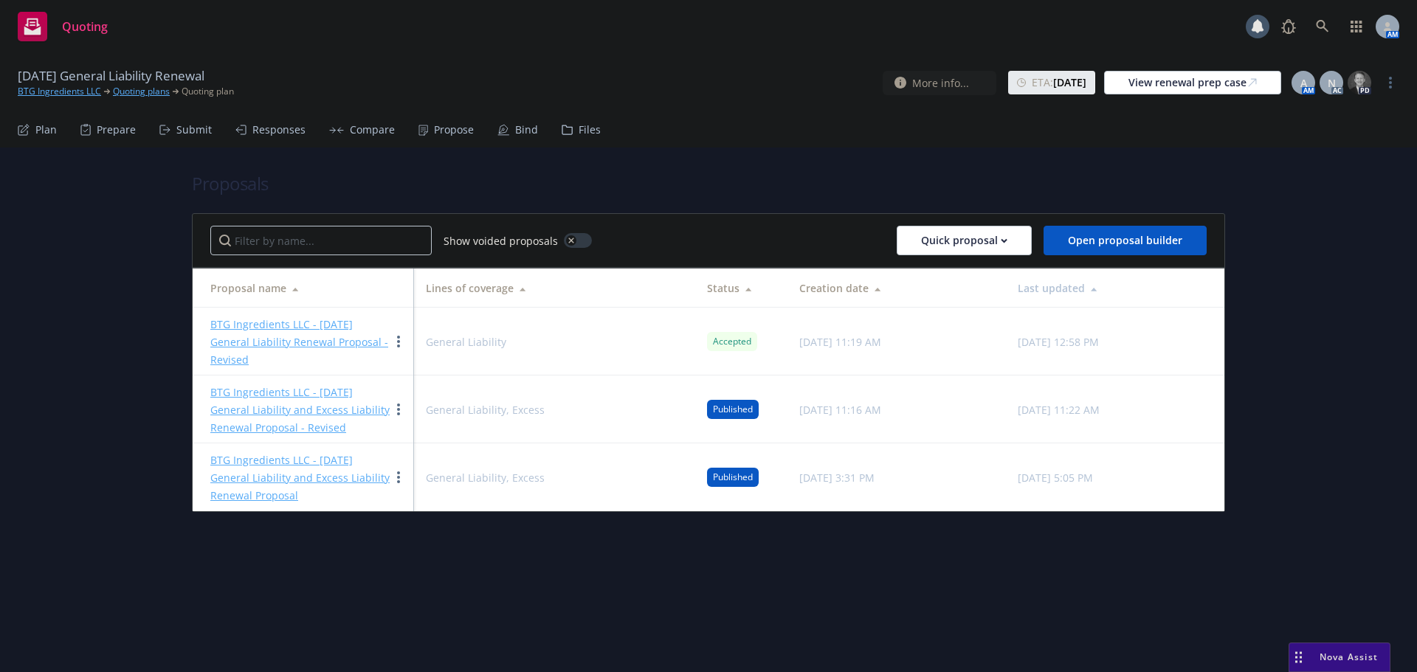
click at [308, 323] on link "BTG Ingredients LLC - [DATE] General Liability Renewal Proposal - Revised" at bounding box center [299, 341] width 178 height 49
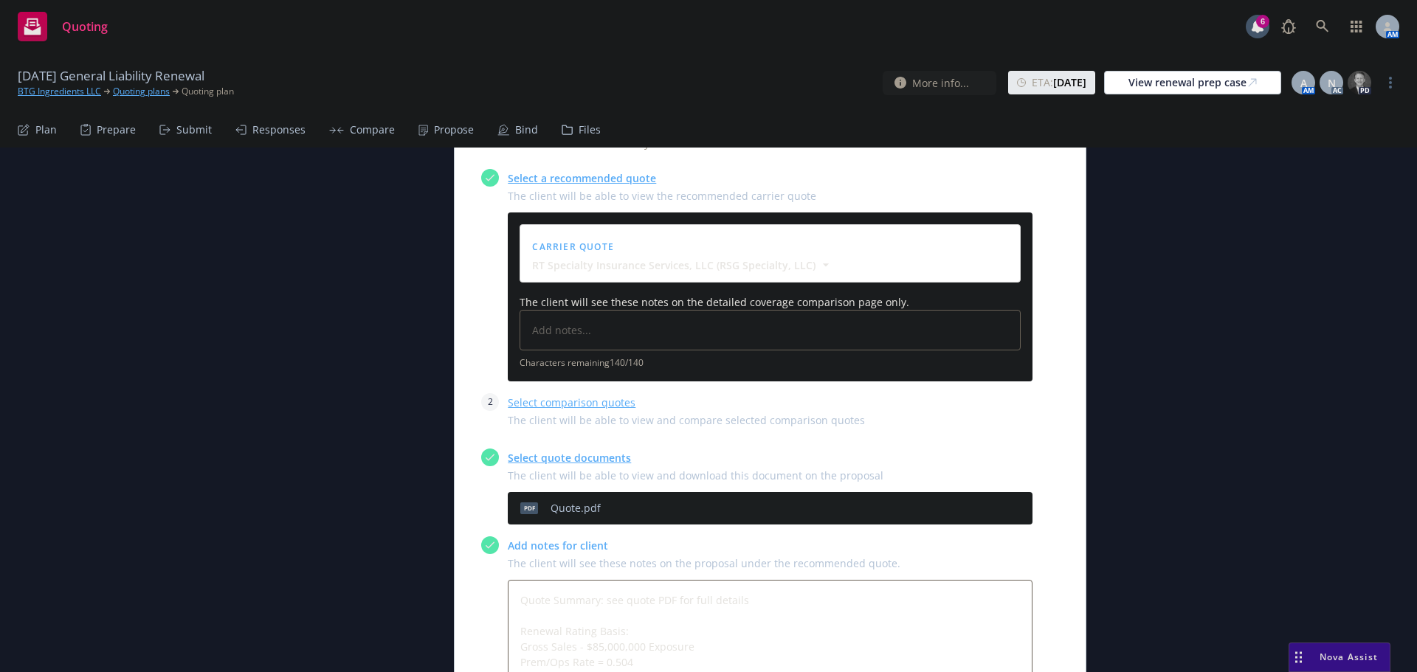
scroll to position [664, 0]
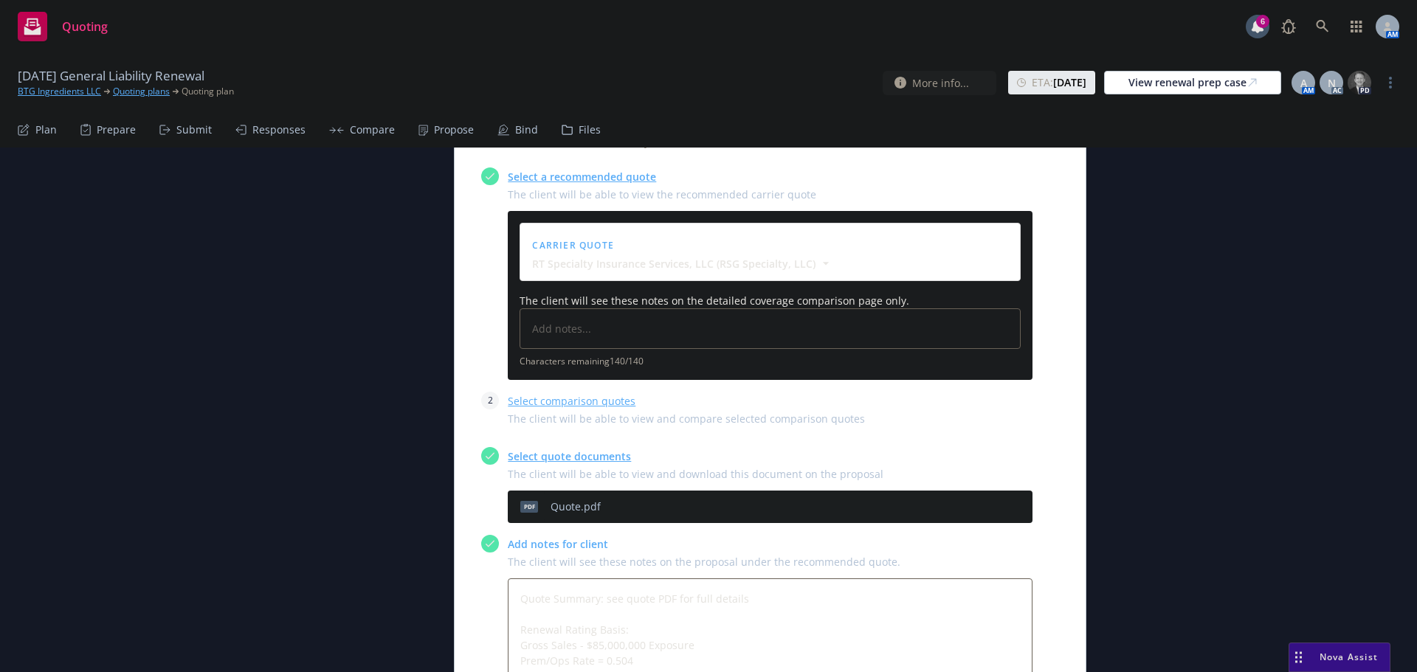
click at [988, 501] on icon "preview file" at bounding box center [994, 506] width 13 height 10
click at [515, 133] on div "Bind" at bounding box center [526, 130] width 23 height 12
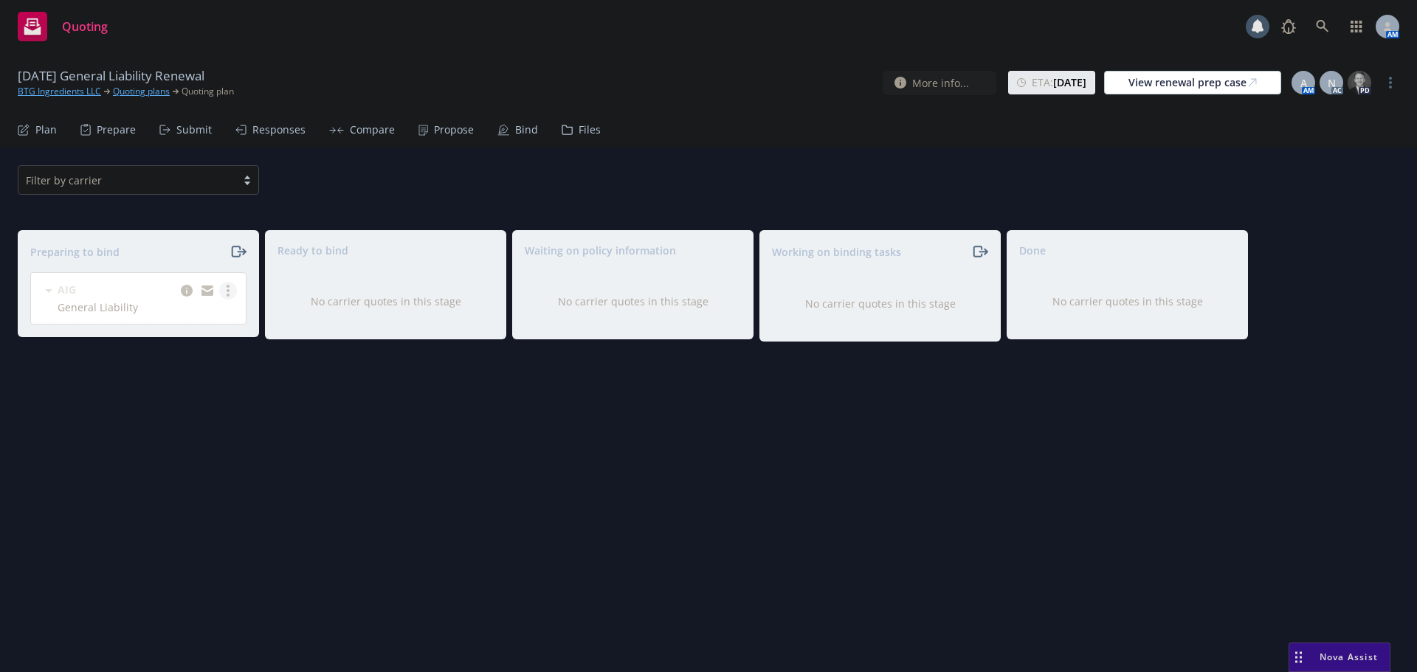
click at [225, 289] on link "more" at bounding box center [228, 291] width 18 height 18
click at [180, 320] on span "Complete preparation" at bounding box center [164, 321] width 145 height 14
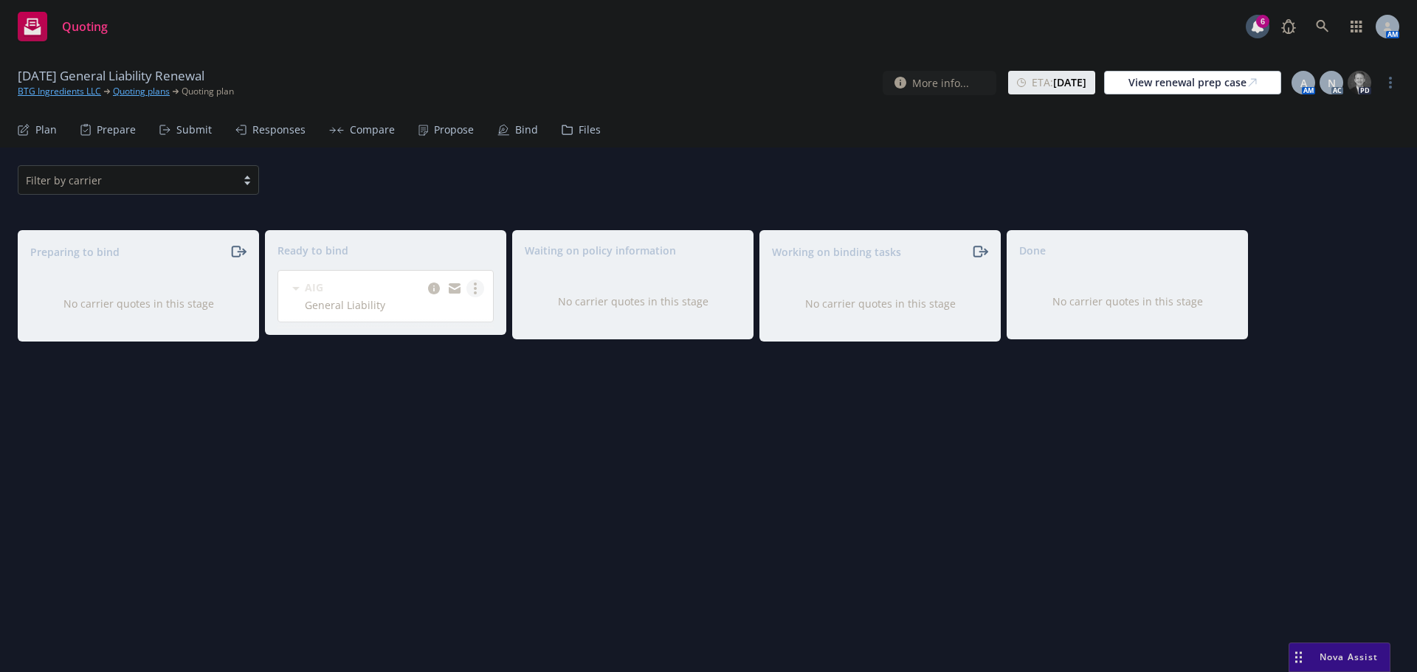
click at [475, 291] on icon "more" at bounding box center [475, 289] width 3 height 12
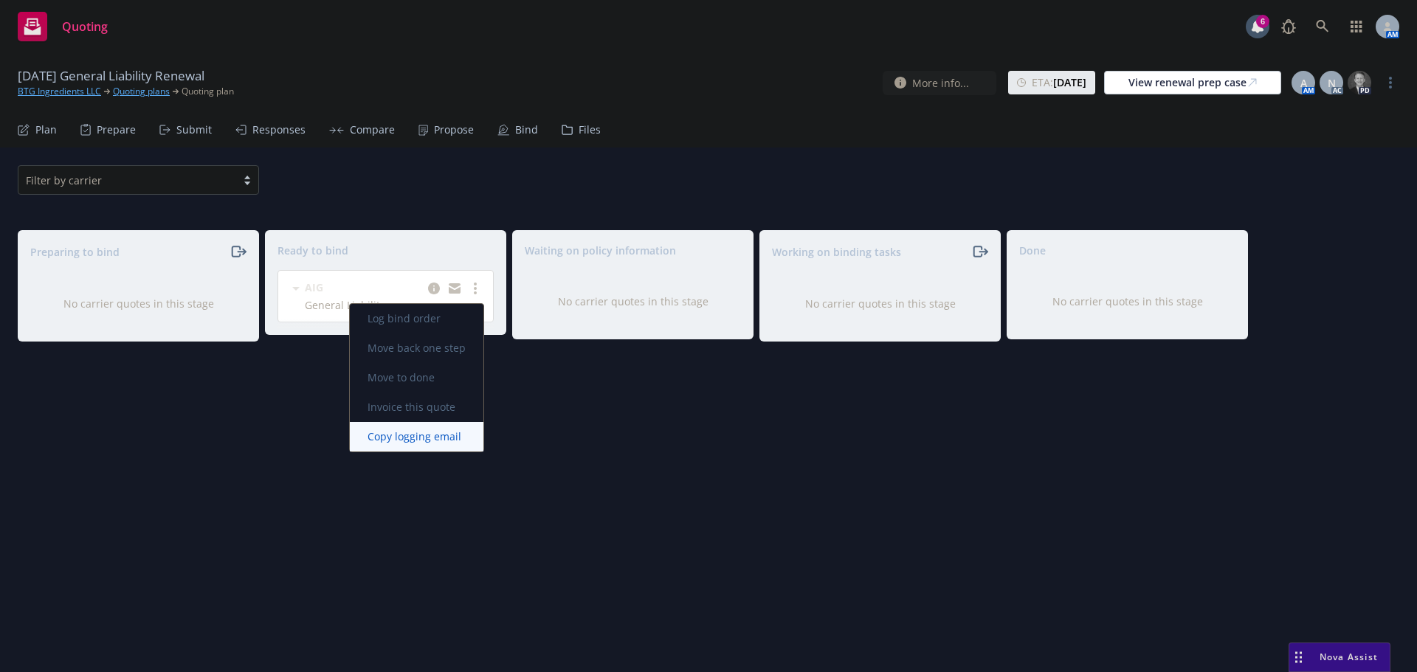
click at [414, 434] on span "Copy logging email" at bounding box center [414, 437] width 129 height 14
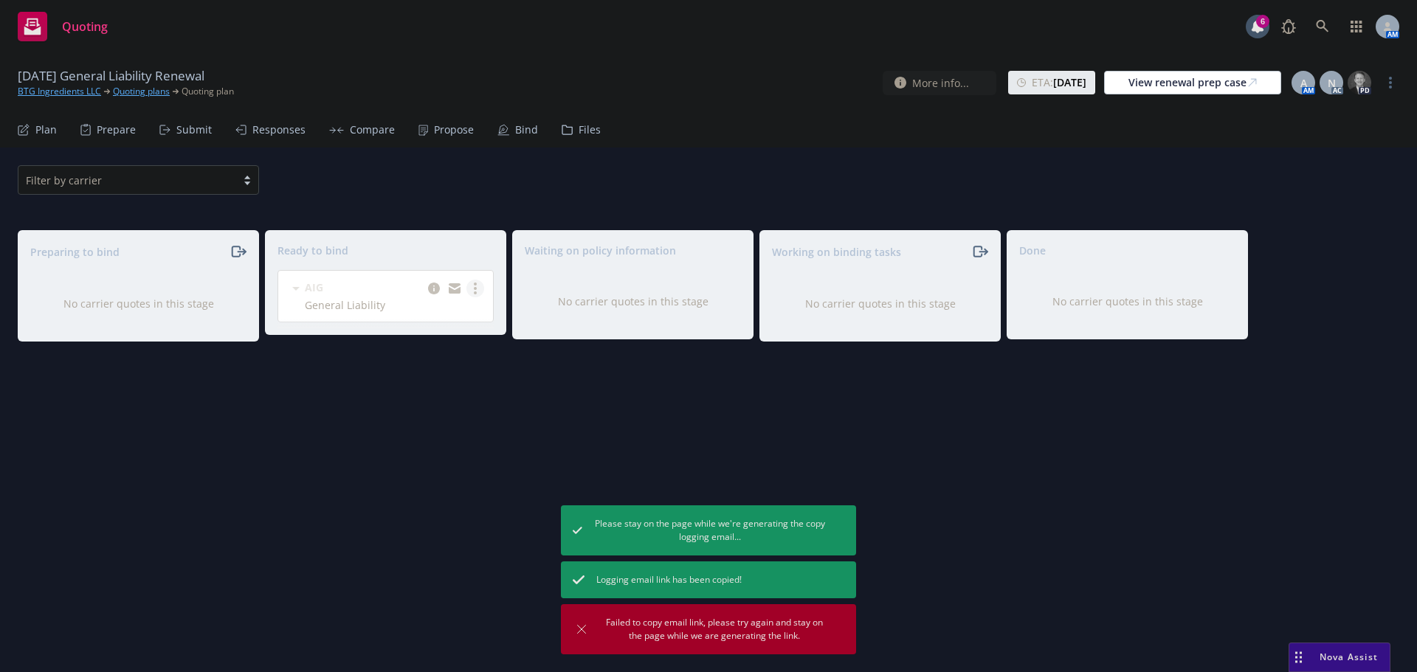
click at [477, 292] on link "more" at bounding box center [475, 289] width 18 height 18
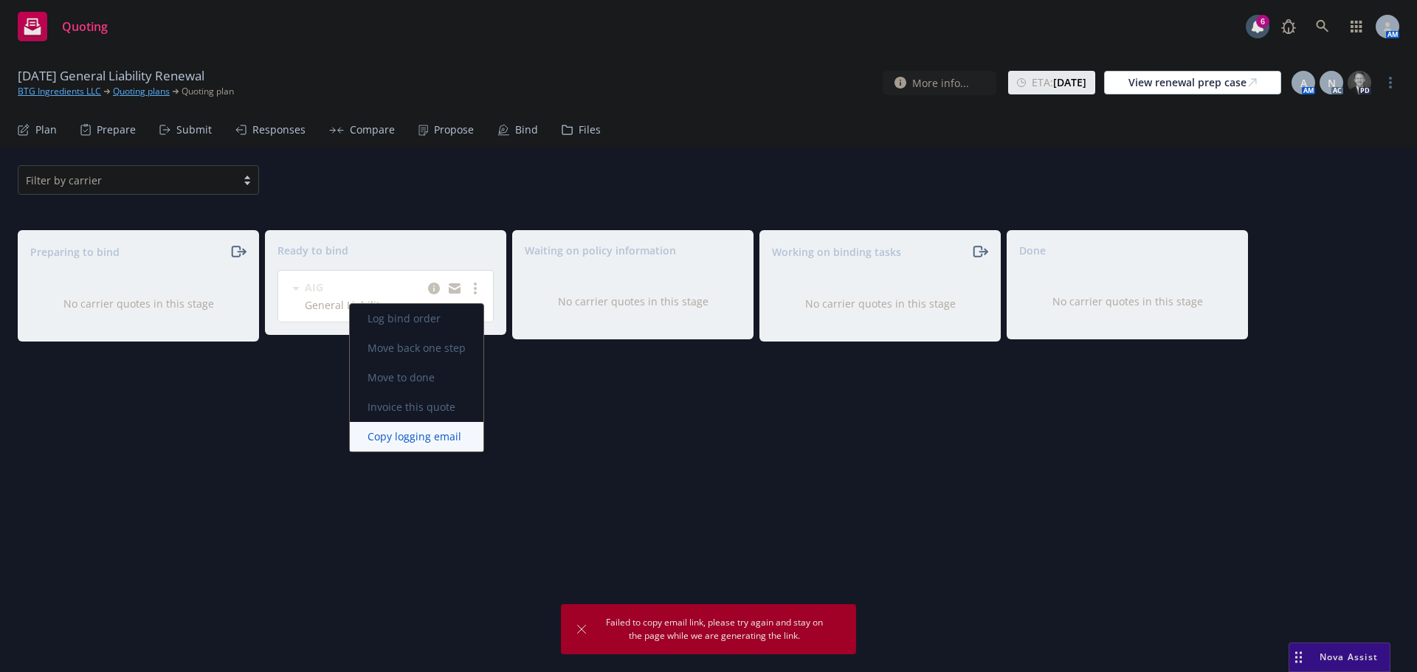
click at [416, 438] on span "Copy logging email" at bounding box center [414, 437] width 129 height 14
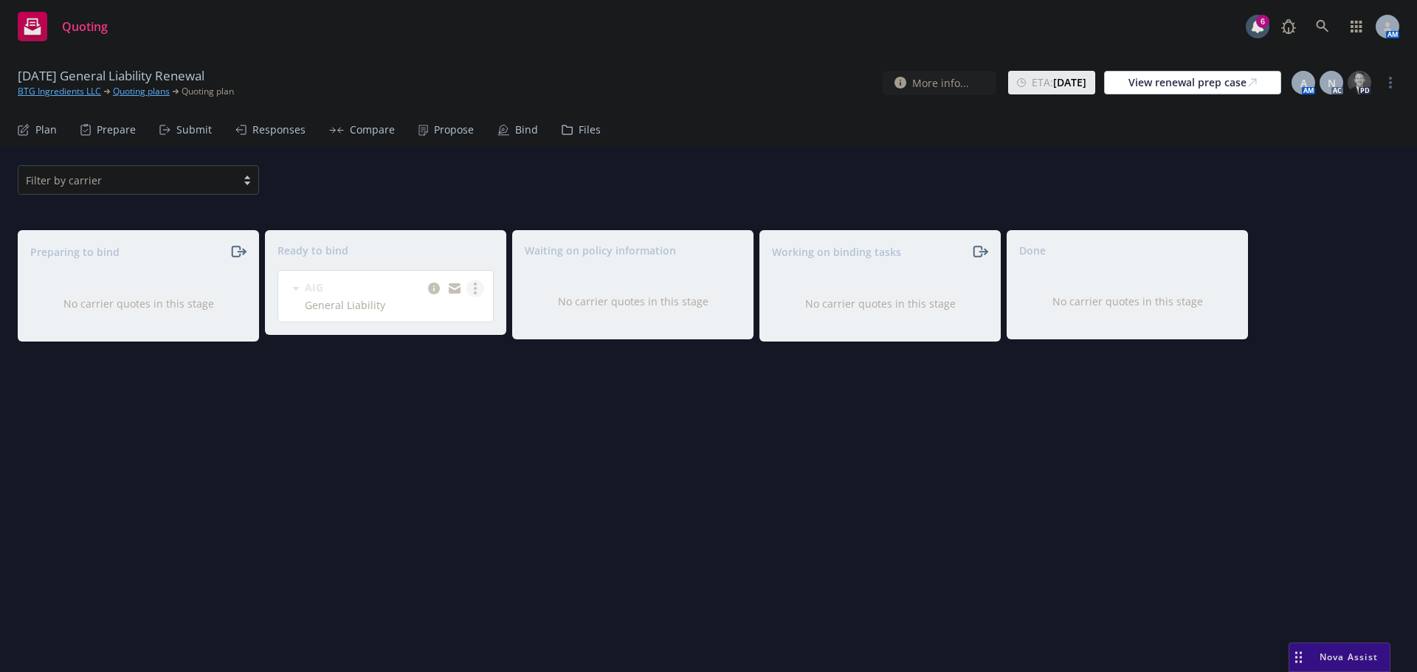
click at [477, 292] on link "more" at bounding box center [475, 289] width 18 height 18
click at [413, 311] on span "Log bind order" at bounding box center [404, 318] width 109 height 14
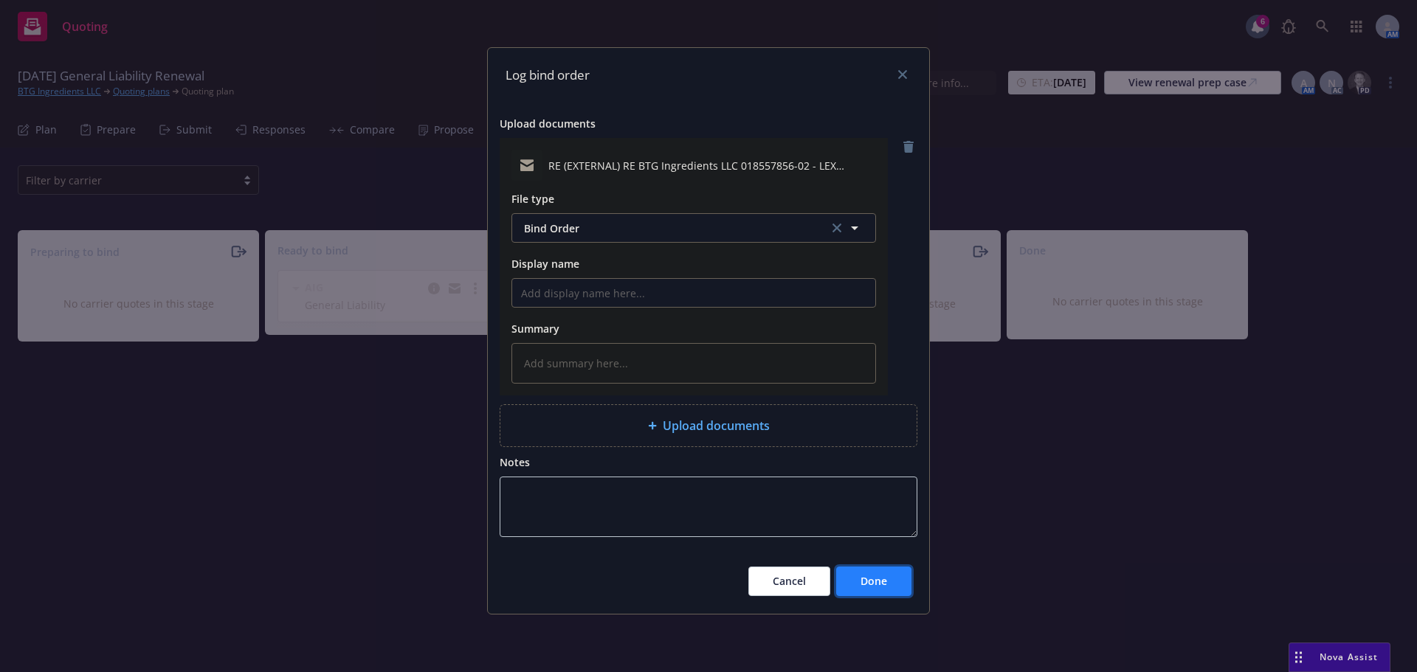
click at [884, 587] on span "Done" at bounding box center [874, 581] width 27 height 14
type textarea "x"
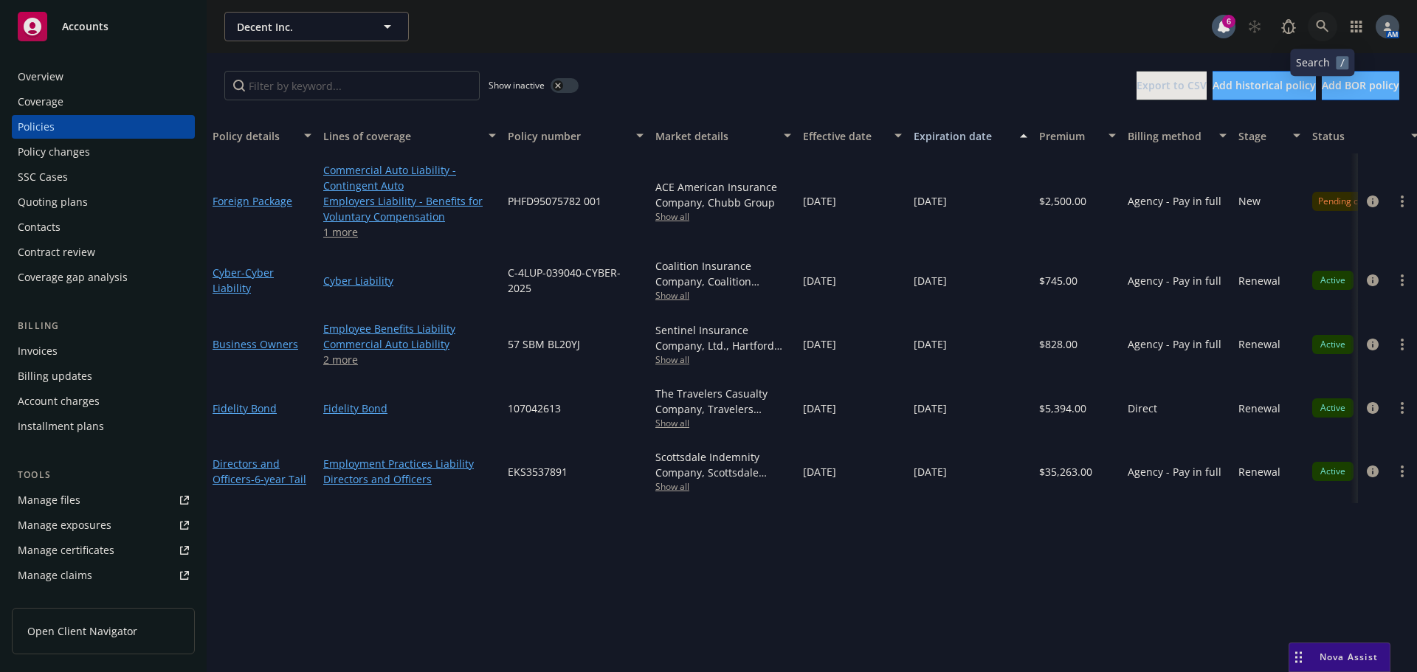
click at [1323, 31] on icon at bounding box center [1322, 26] width 13 height 13
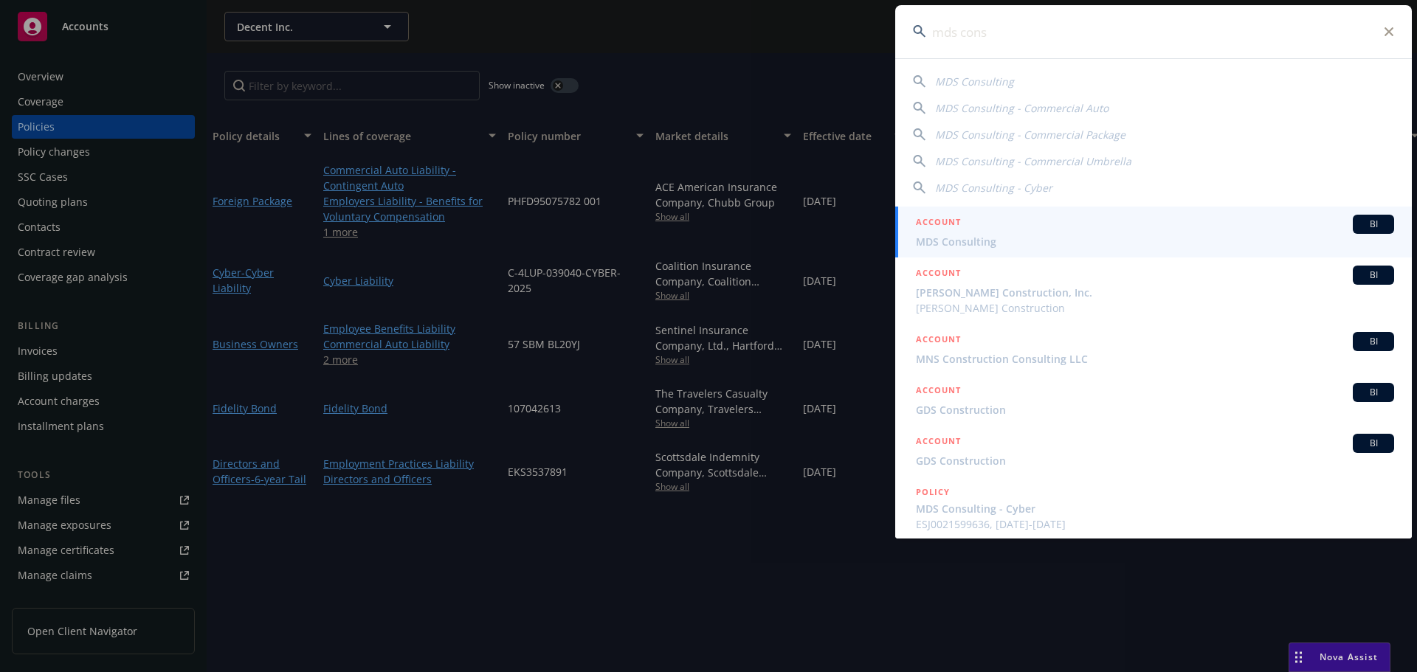
type input "mds cons"
click at [981, 234] on span "MDS Consulting" at bounding box center [1155, 242] width 478 height 16
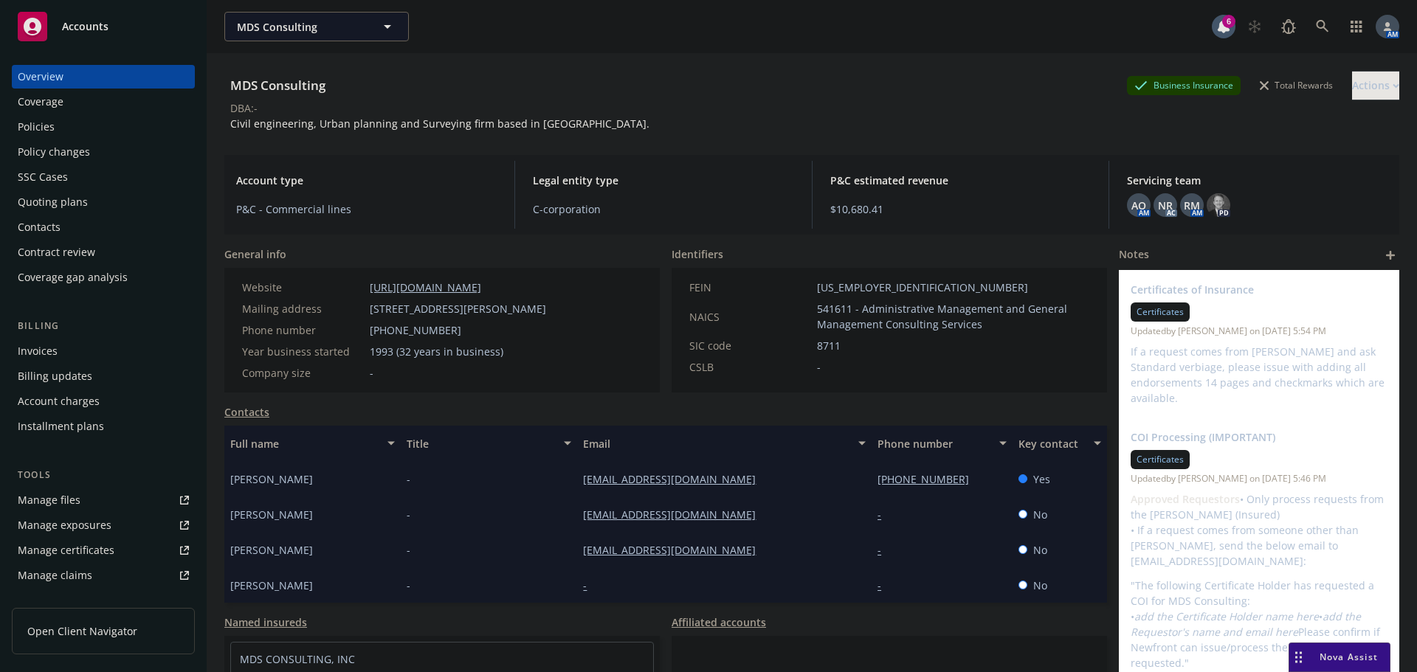
click at [53, 122] on div "Policies" at bounding box center [36, 127] width 37 height 24
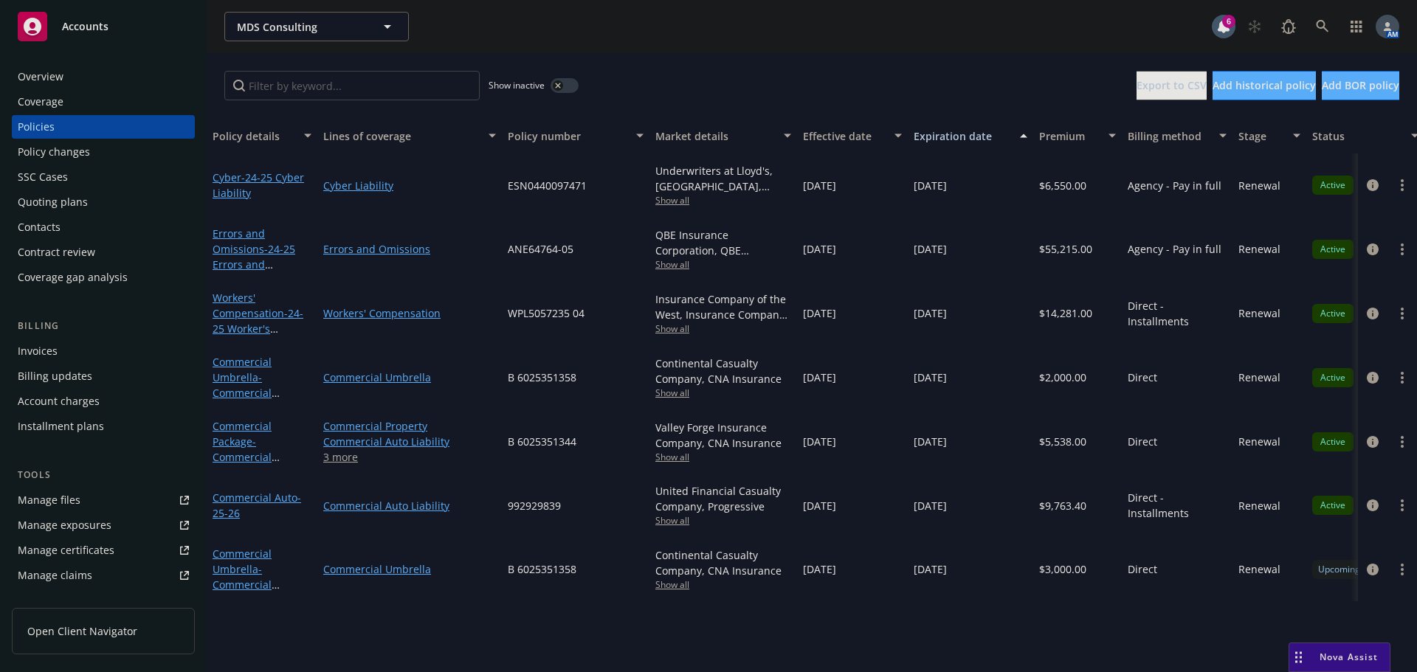
click at [686, 331] on span "Show all" at bounding box center [723, 329] width 136 height 13
click at [669, 268] on span "Show all" at bounding box center [723, 264] width 136 height 13
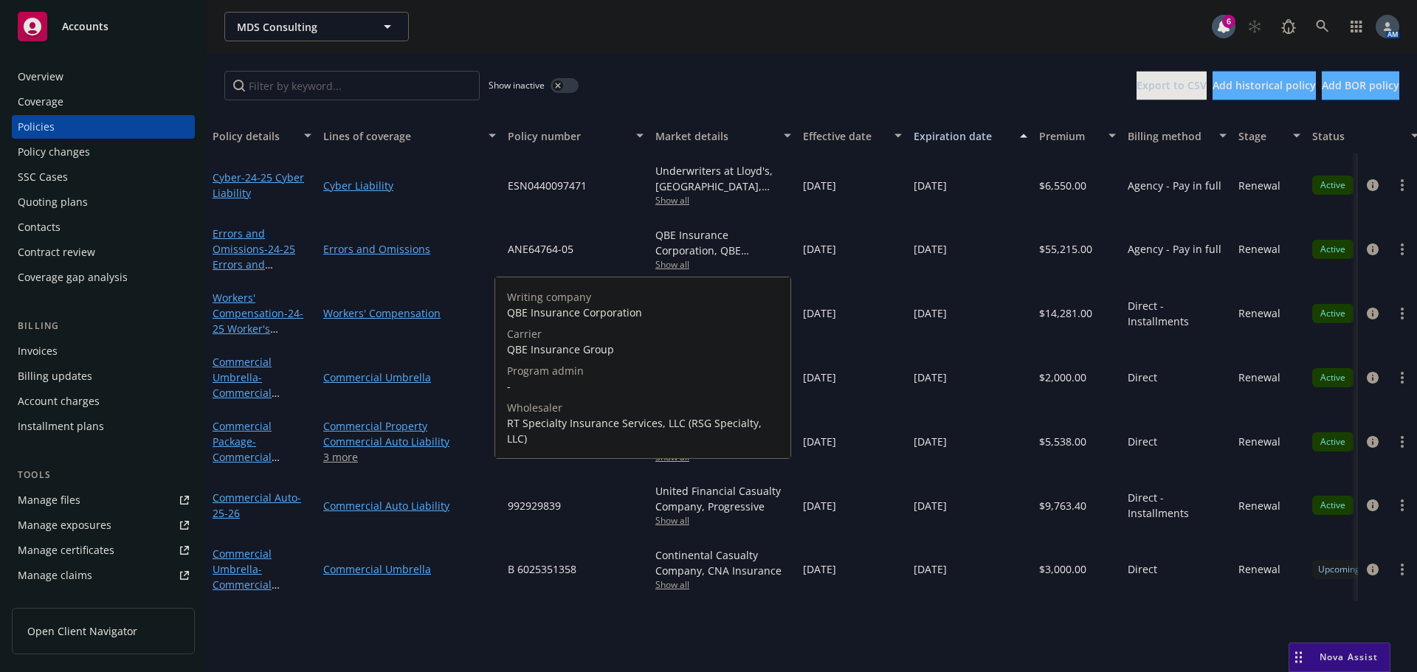
click at [765, 278] on div "Writing company QBE Insurance Corporation Carrier QBE Insurance Group Program a…" at bounding box center [642, 368] width 295 height 181
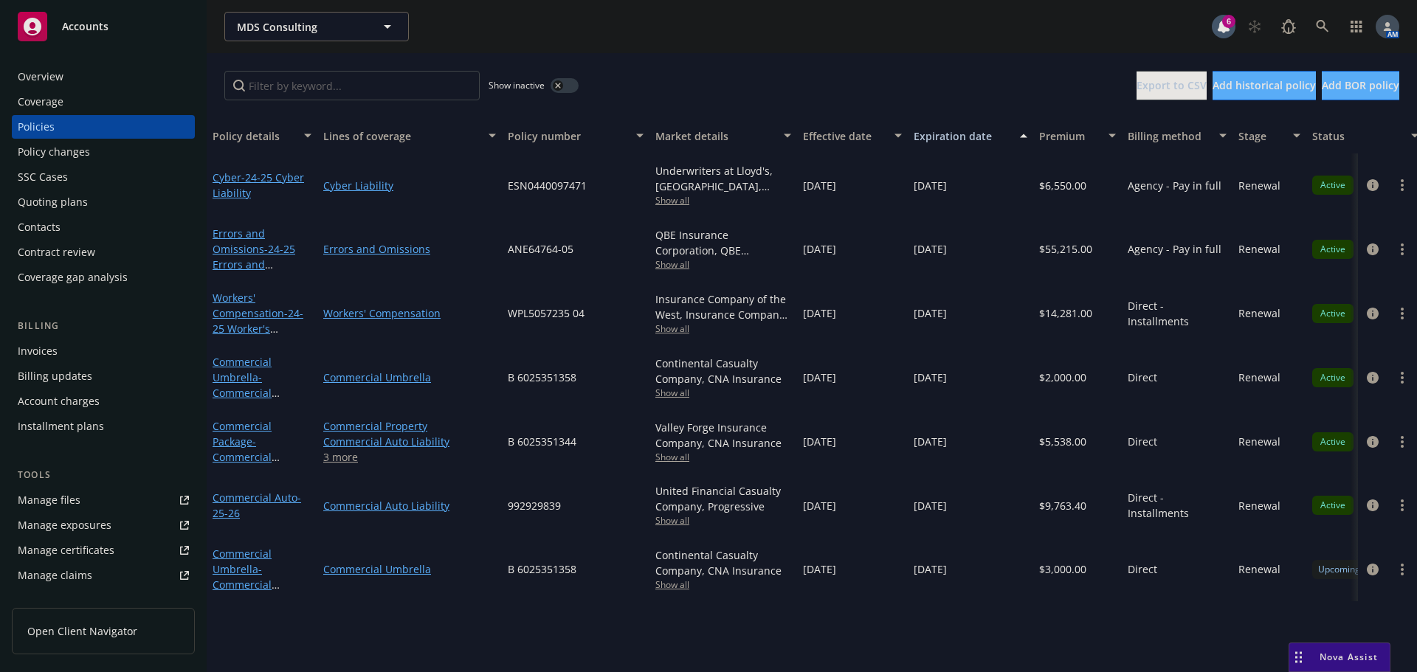
click at [775, 98] on div "Show inactive Export to CSV Add historical policy Add BOR policy" at bounding box center [812, 85] width 1211 height 65
click at [671, 211] on div "Underwriters at Lloyd's, [GEOGRAPHIC_DATA], [PERSON_NAME] of [GEOGRAPHIC_DATA],…" at bounding box center [724, 185] width 148 height 63
click at [681, 206] on span "Show all" at bounding box center [723, 200] width 136 height 13
click at [736, 80] on div "Show inactive Export to CSV Add historical policy Add BOR policy" at bounding box center [812, 85] width 1211 height 65
click at [687, 391] on span "Show all" at bounding box center [723, 393] width 136 height 13
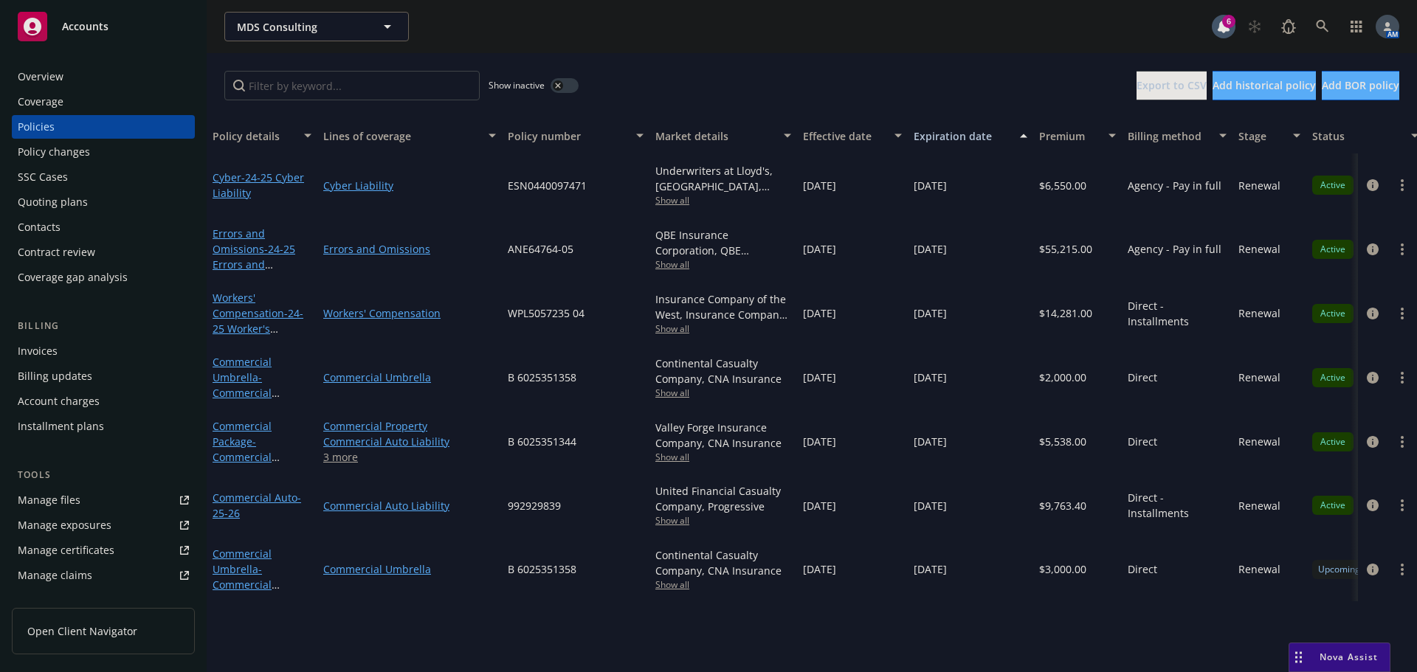
click at [768, 62] on div "Show inactive Export to CSV Add historical policy Add BOR policy" at bounding box center [812, 85] width 1211 height 65
click at [683, 457] on span "Show all" at bounding box center [723, 457] width 136 height 13
click at [813, 461] on div "[DATE]" at bounding box center [852, 442] width 111 height 64
click at [672, 514] on div "United Financial Casualty Company, Progressive Show all" at bounding box center [723, 505] width 136 height 44
click at [672, 520] on span "Show all" at bounding box center [723, 520] width 136 height 13
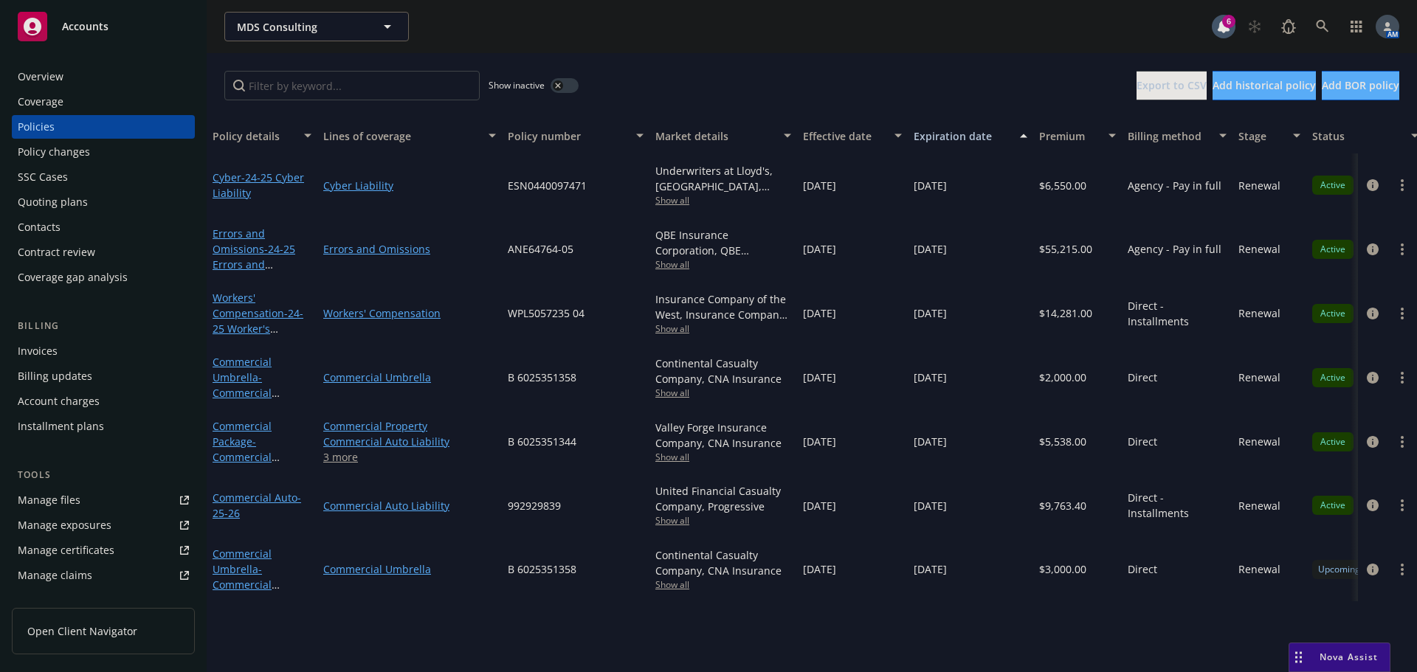
click at [768, 562] on div "Continental Casualty Company, CNA Insurance" at bounding box center [723, 563] width 136 height 31
click at [685, 586] on span "Show all" at bounding box center [723, 585] width 136 height 13
click at [844, 605] on div "Policy details Lines of coverage Policy number Market details Effective date Ex…" at bounding box center [812, 395] width 1211 height 554
drag, startPoint x: 591, startPoint y: 305, endPoint x: 509, endPoint y: 308, distance: 82.7
click at [509, 308] on div "WPL5057235 04" at bounding box center [576, 313] width 148 height 64
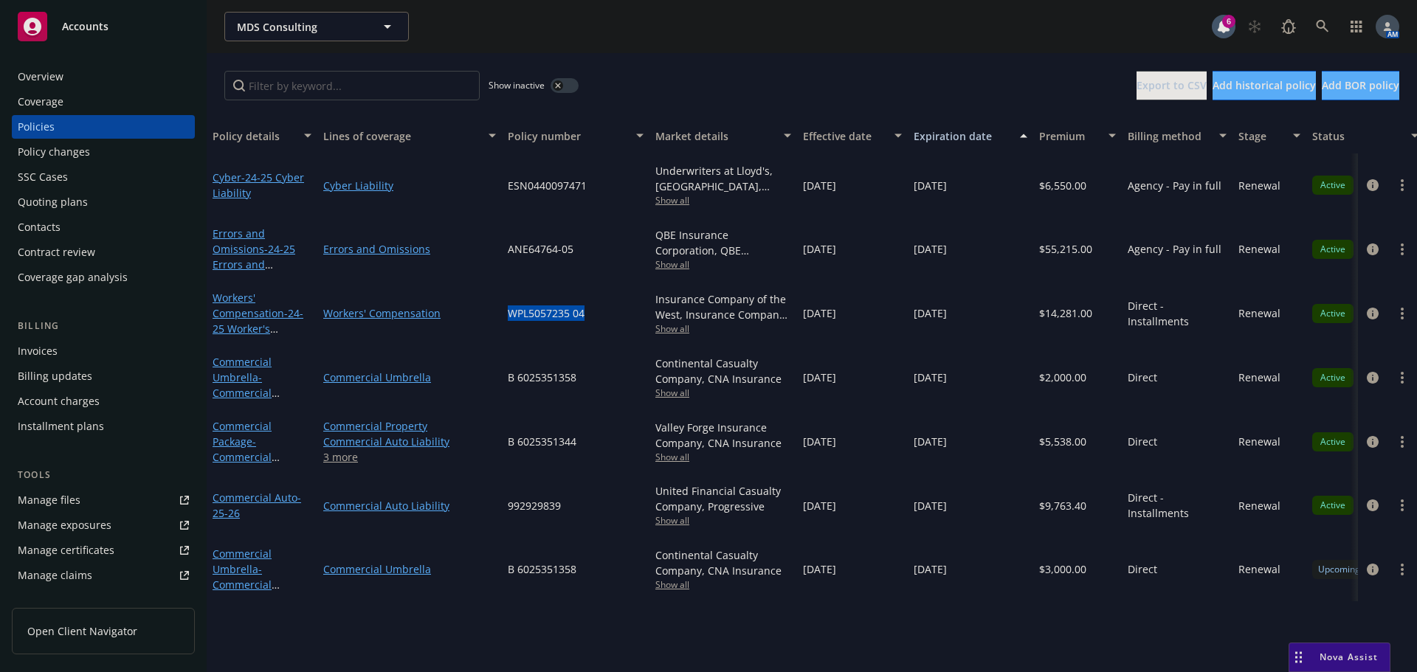
copy span "WPL5057235 04"
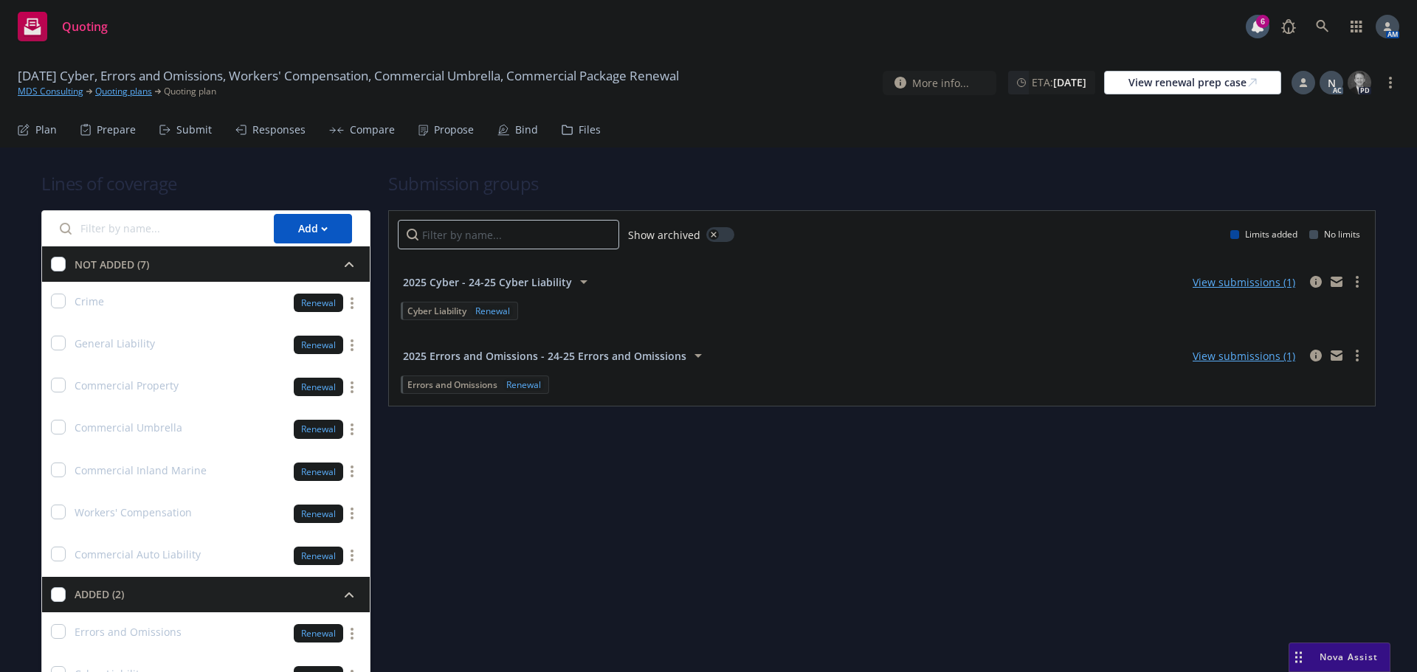
click at [192, 132] on div "Submit" at bounding box center [193, 130] width 35 height 12
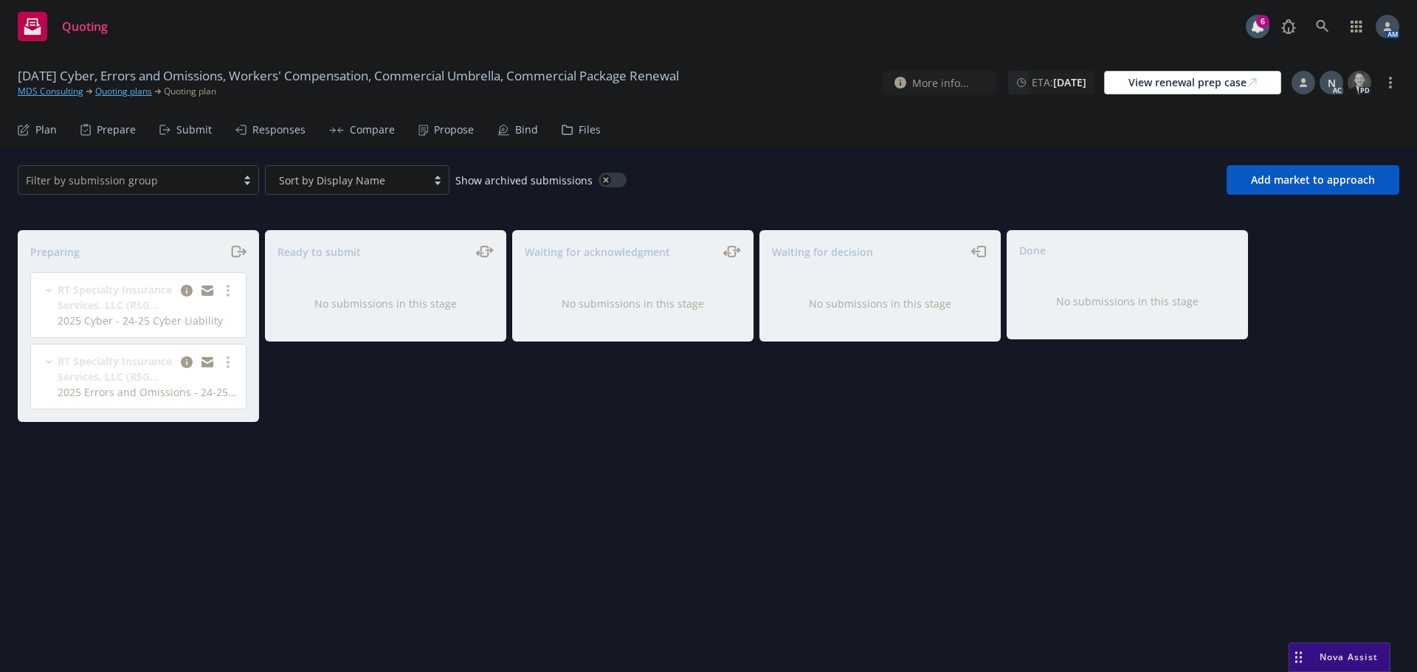
click at [425, 125] on div "Propose" at bounding box center [446, 129] width 55 height 35
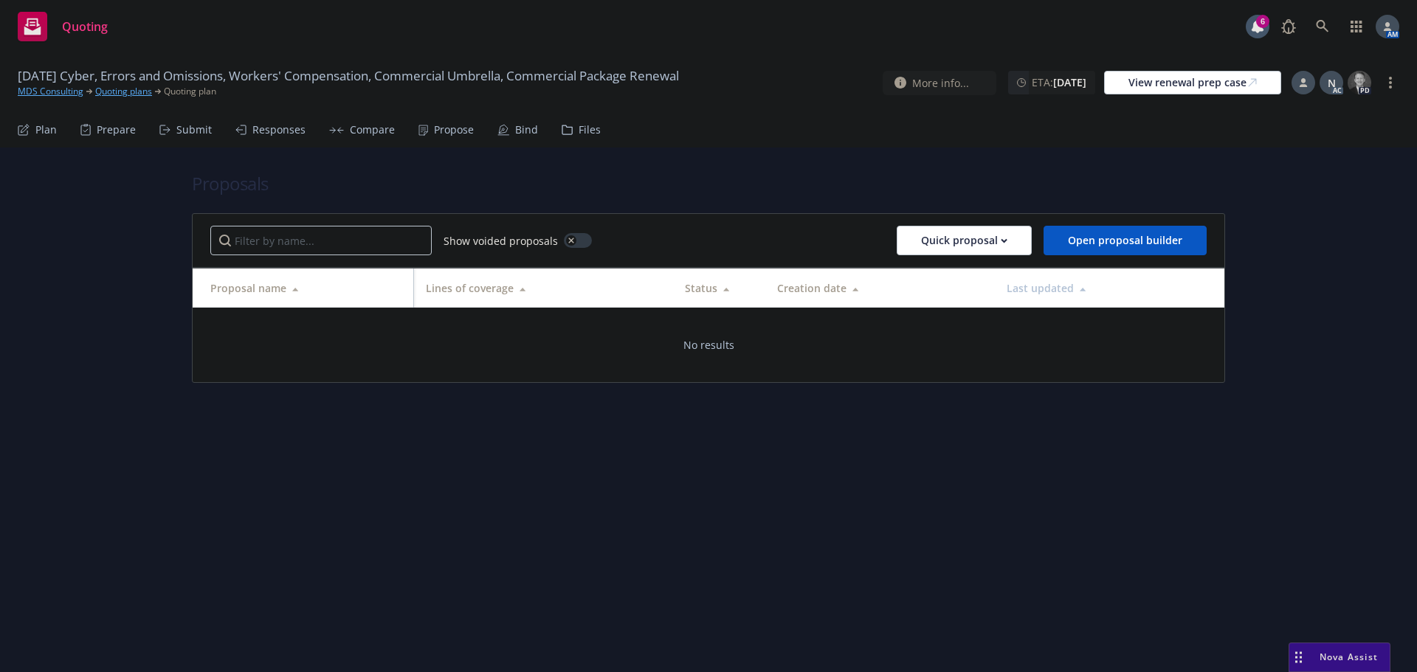
click at [173, 134] on div "Submit" at bounding box center [185, 129] width 52 height 35
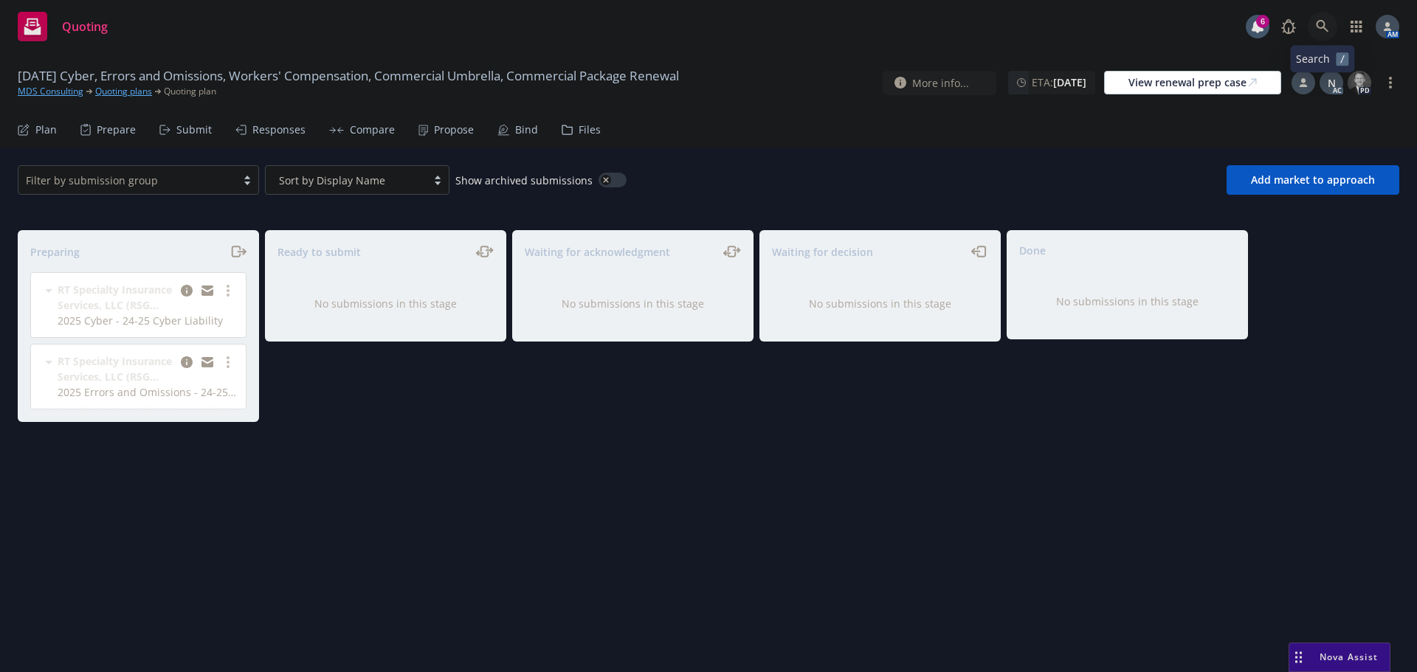
click at [1327, 23] on icon at bounding box center [1322, 26] width 13 height 13
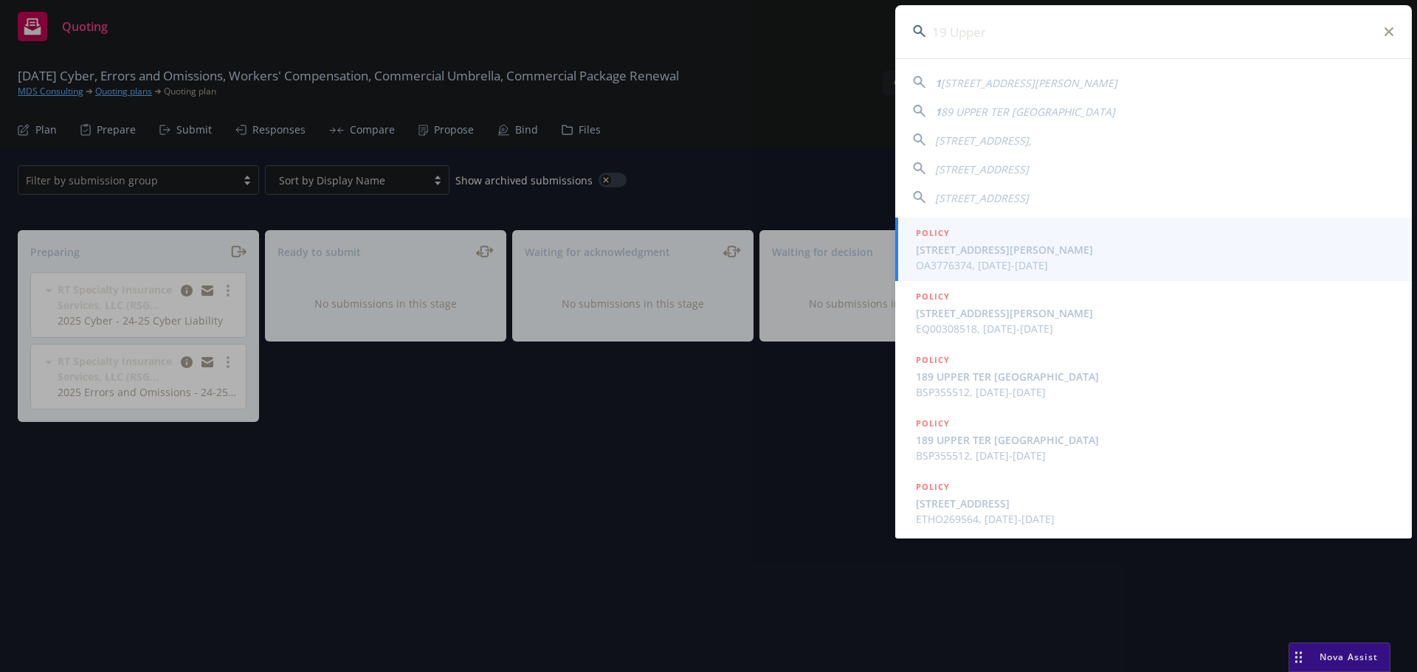
drag, startPoint x: 1016, startPoint y: 38, endPoint x: 881, endPoint y: 28, distance: 136.2
click at [881, 28] on div "19 Upper 1 7 Upper Cecilia Way, Tiburon CA 94920 1 89 UPPER TER SAN FRANCISCO 4…" at bounding box center [708, 336] width 1417 height 672
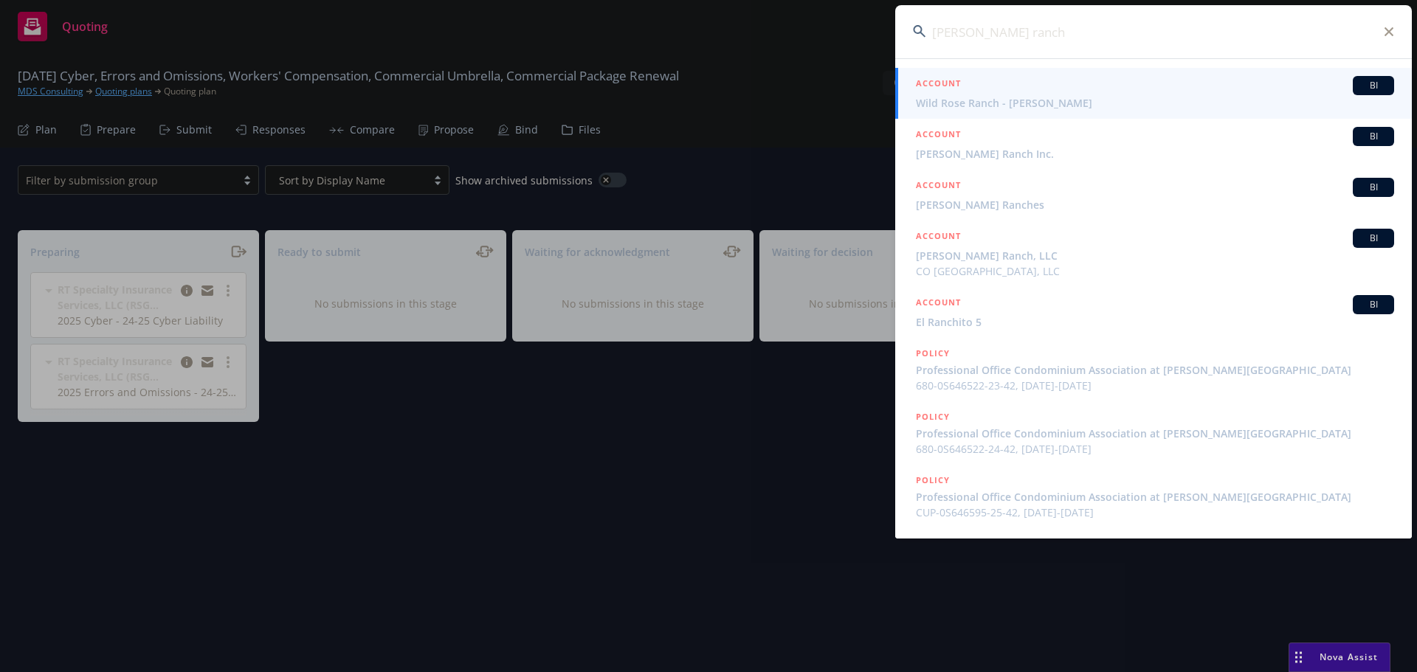
drag, startPoint x: 903, startPoint y: 33, endPoint x: 827, endPoint y: 31, distance: 75.3
click at [827, 31] on div "ryan ranch ACCOUNT BI Wild Rose Ranch - Ryan Voorhees ACCOUNT BI Finley Ranch I…" at bounding box center [708, 336] width 1417 height 672
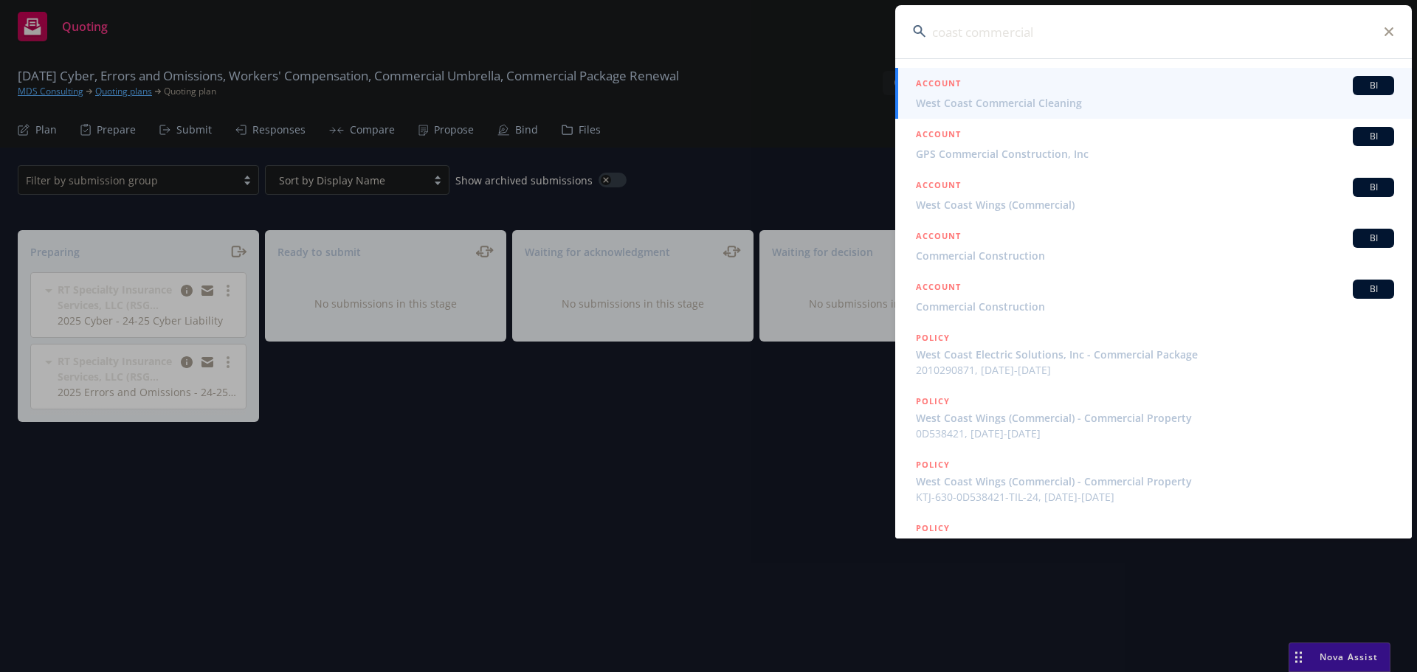
drag, startPoint x: 1072, startPoint y: 40, endPoint x: 771, endPoint y: 32, distance: 301.3
click at [772, 32] on div "coast commercial ACCOUNT BI West Coast Commercial Cleaning ACCOUNT BI GPS Comme…" at bounding box center [708, 336] width 1417 height 672
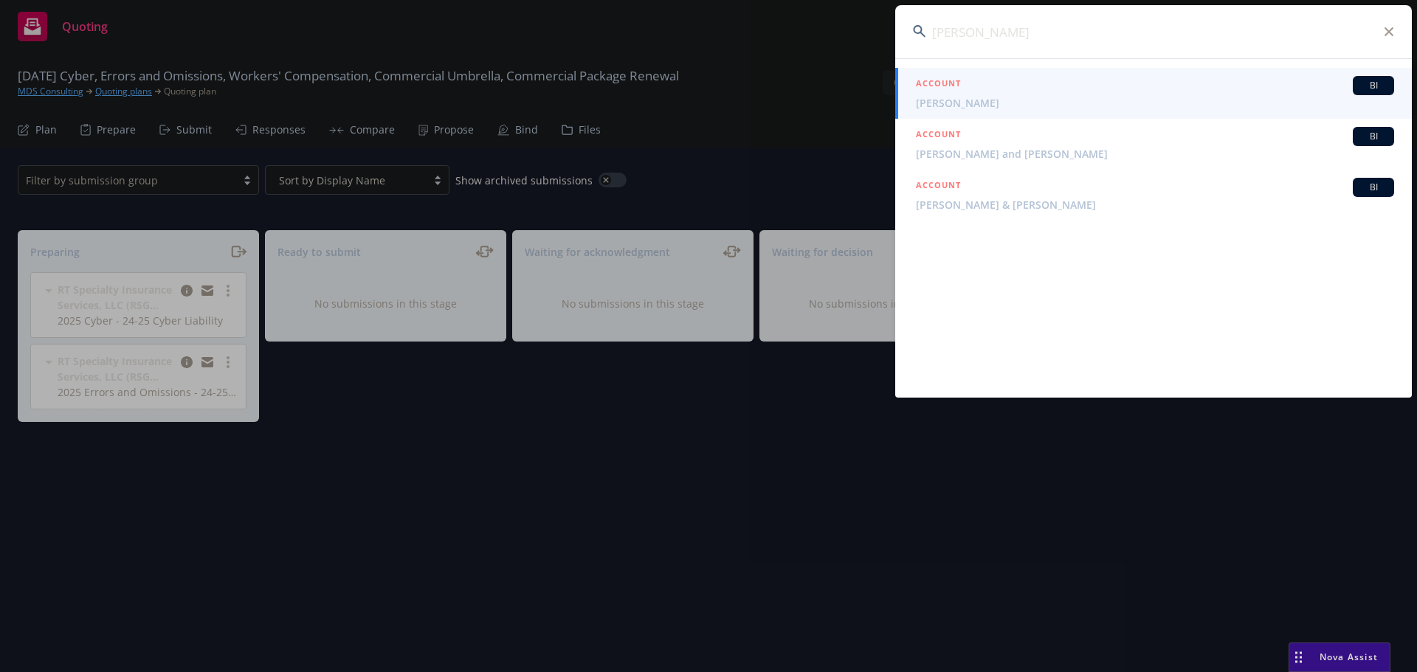
drag, startPoint x: 924, startPoint y: 41, endPoint x: 853, endPoint y: 41, distance: 71.6
click at [853, 41] on div "tristan bab ACCOUNT BI Kristina Basham ACCOUNT BI Brian and Kristin Baadte ACCO…" at bounding box center [708, 336] width 1417 height 672
paste input "@coast-pm.com"
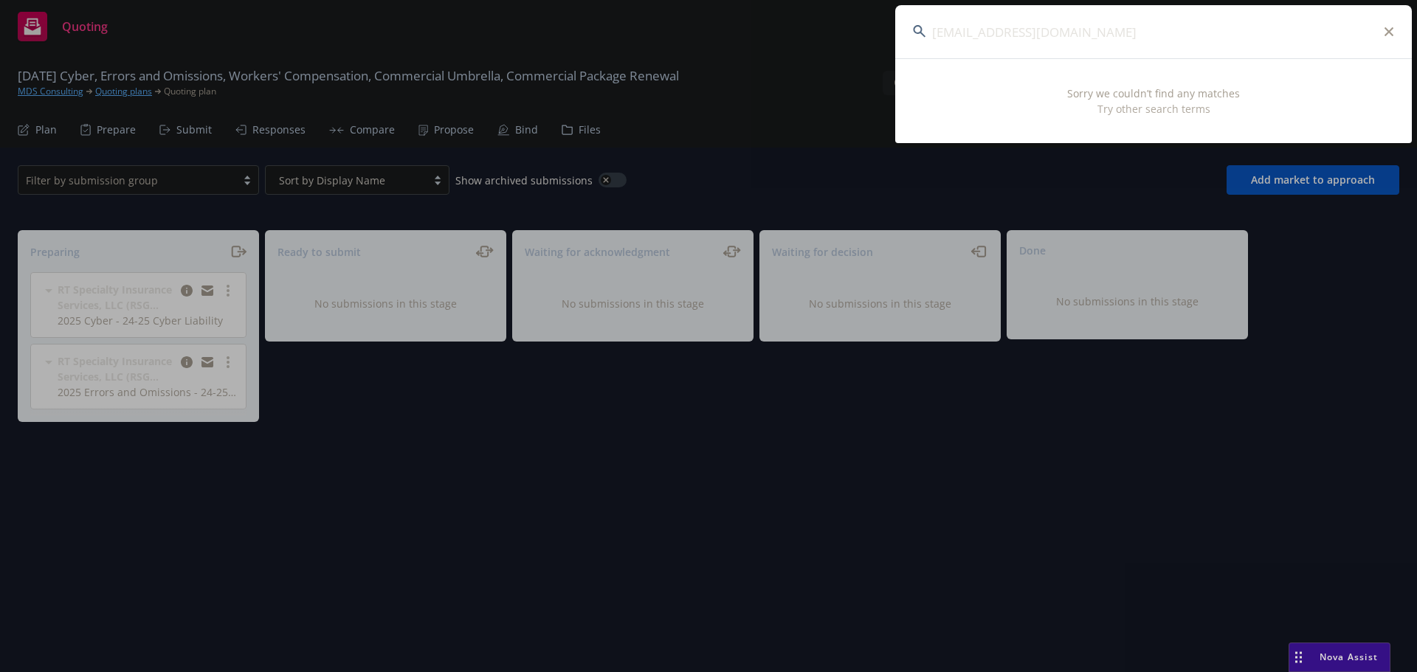
drag, startPoint x: 1105, startPoint y: 38, endPoint x: 776, endPoint y: 29, distance: 329.3
click at [776, 29] on div "tristan@coast-pm.com Sorry we couldn’t find any matches Try other search terms" at bounding box center [708, 336] width 1417 height 672
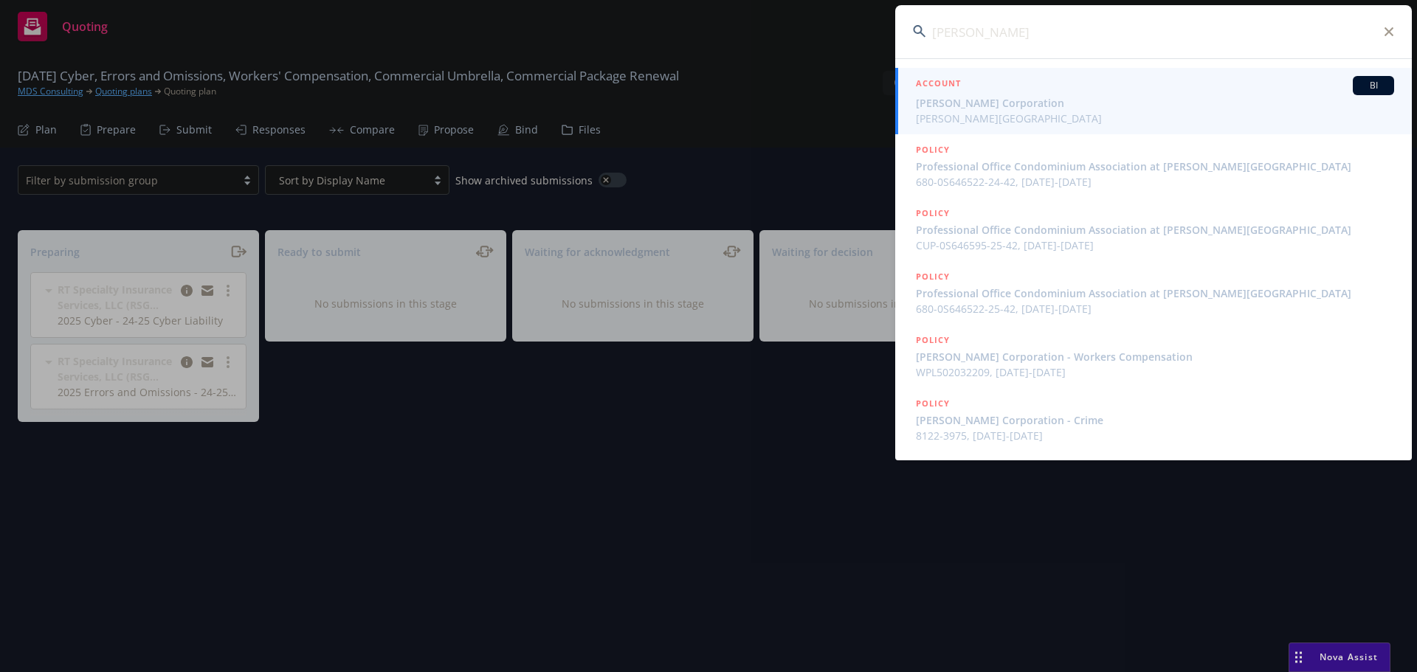
type input "wendy roberts"
click at [1031, 103] on span "[PERSON_NAME] Corporation" at bounding box center [1155, 103] width 478 height 16
